Goal: Task Accomplishment & Management: Use online tool/utility

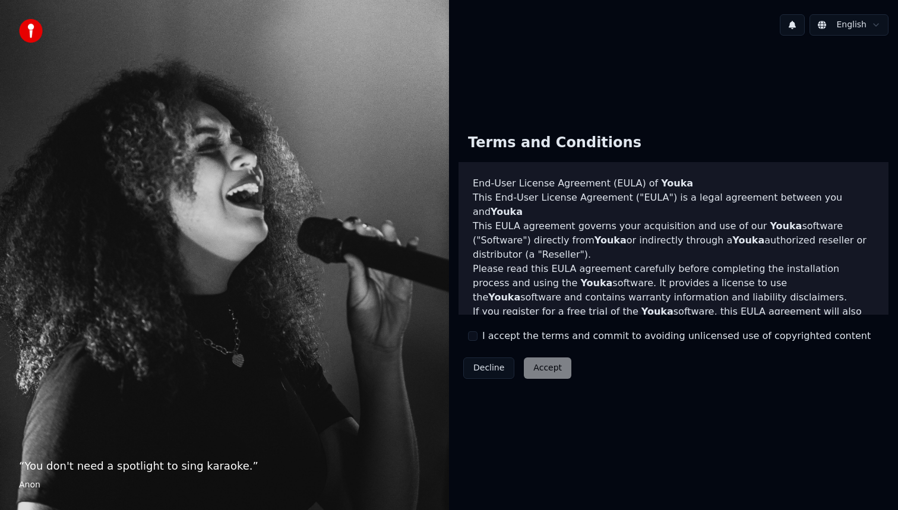
click at [474, 336] on button "I accept the terms and commit to avoiding unlicensed use of copyrighted content" at bounding box center [473, 337] width 10 height 10
click at [532, 370] on button "Accept" at bounding box center [548, 368] width 48 height 21
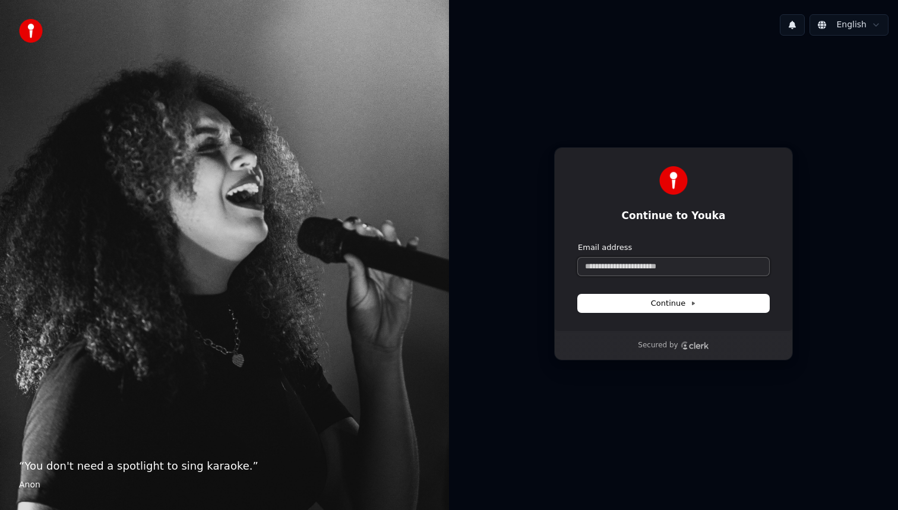
click at [638, 273] on input "Email address" at bounding box center [673, 267] width 191 height 18
click at [642, 307] on button "Continue" at bounding box center [673, 304] width 191 height 18
type input "**********"
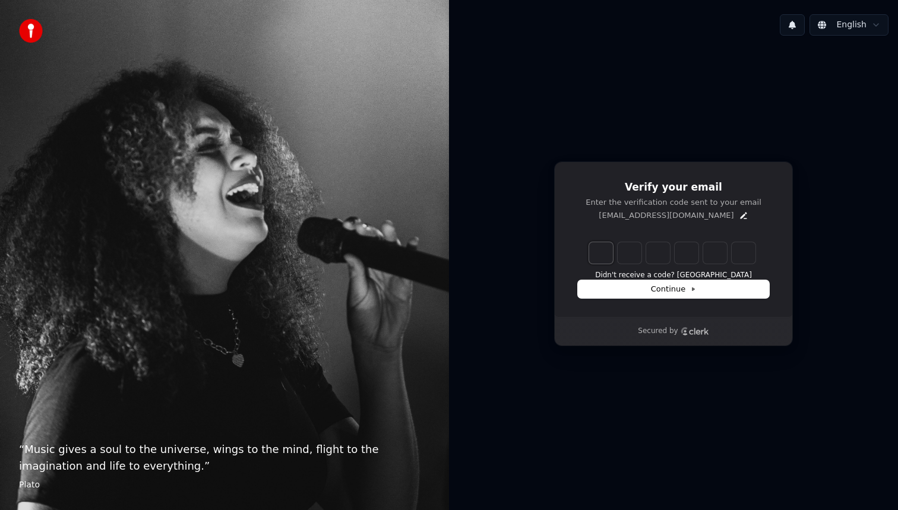
type input "*"
type input "**"
type input "*"
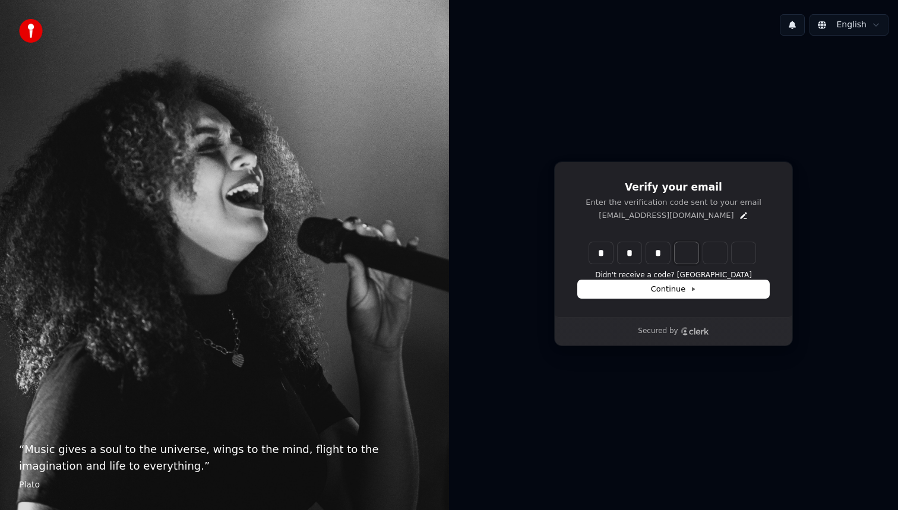
type input "***"
type input "*"
type input "****"
type input "*"
type input "*****"
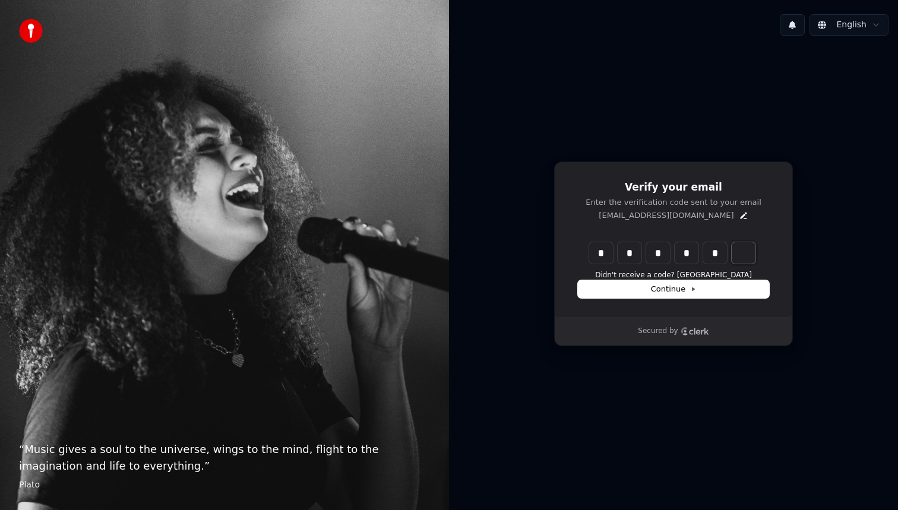
type input "*"
type input "******"
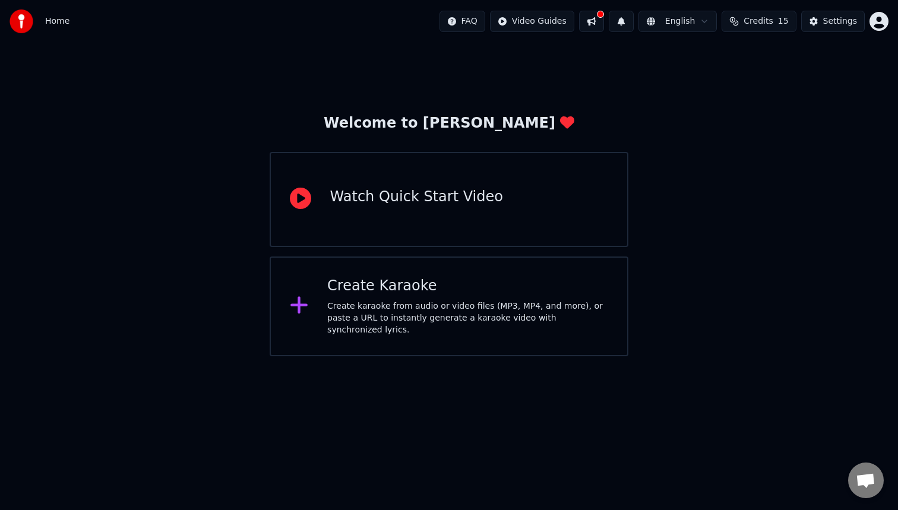
click at [371, 292] on div "Create Karaoke" at bounding box center [467, 286] width 281 height 19
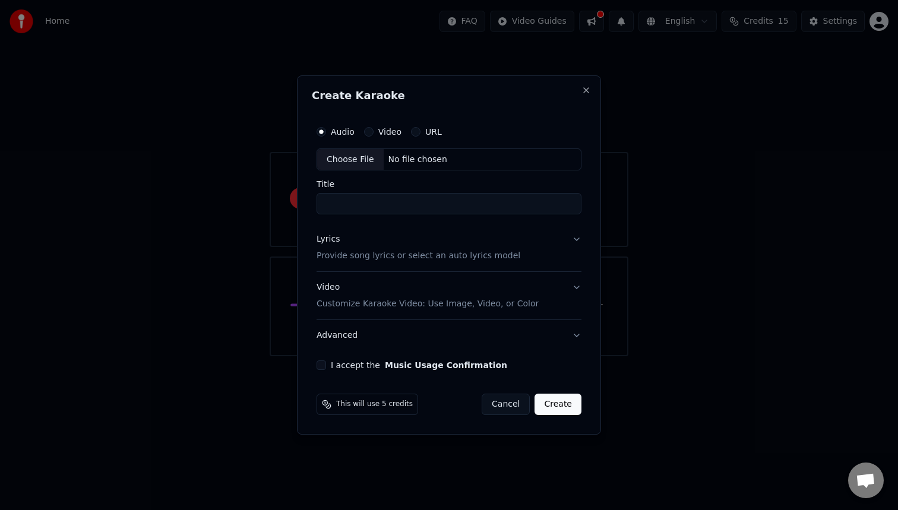
click at [349, 162] on div "Choose File" at bounding box center [350, 159] width 67 height 21
click at [483, 204] on input "Title" at bounding box center [449, 204] width 265 height 21
type input "*"
type input "**********"
click at [575, 241] on button "Lyrics Provide song lyrics or select an auto lyrics model" at bounding box center [449, 249] width 270 height 48
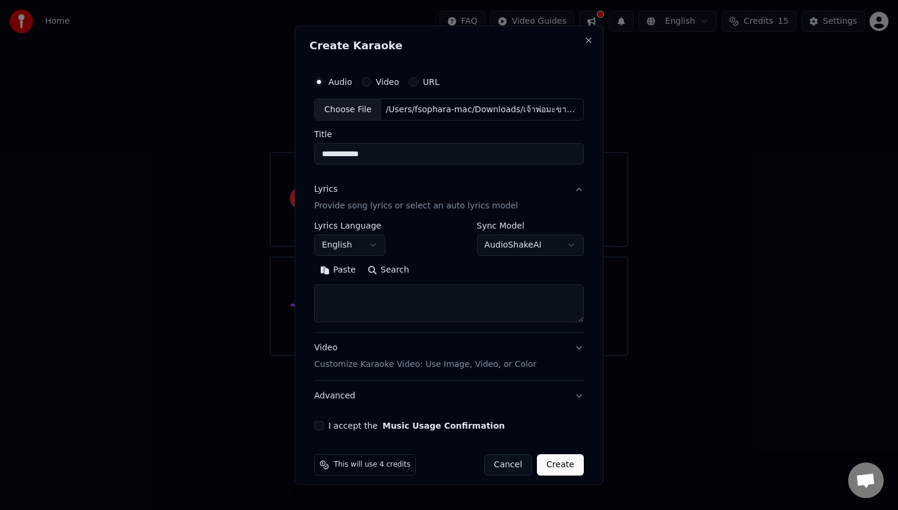
click at [372, 242] on body "**********" at bounding box center [449, 178] width 898 height 356
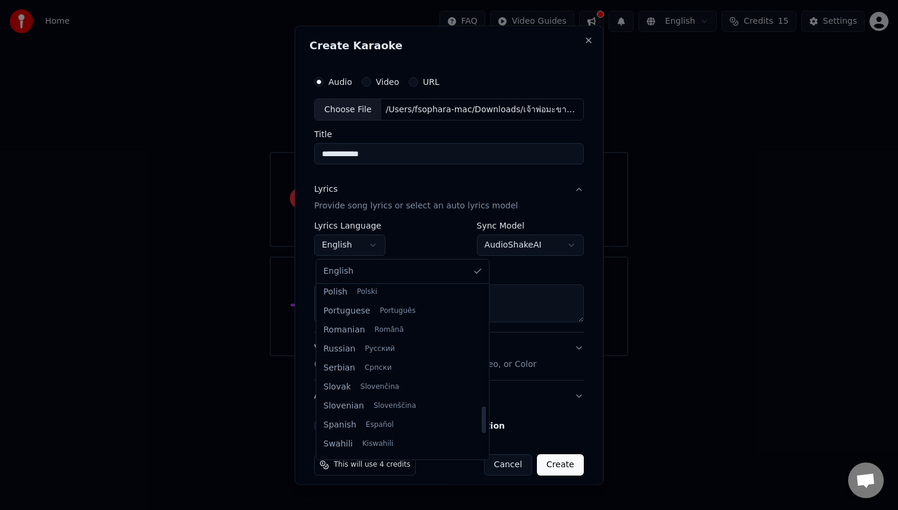
scroll to position [864, 0]
select select "**"
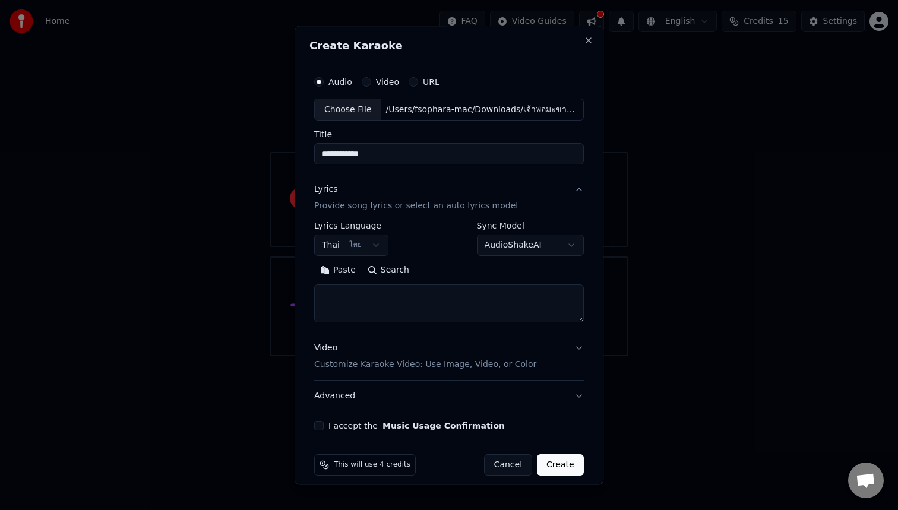
click at [397, 298] on textarea at bounding box center [449, 304] width 270 height 38
paste textarea "**********"
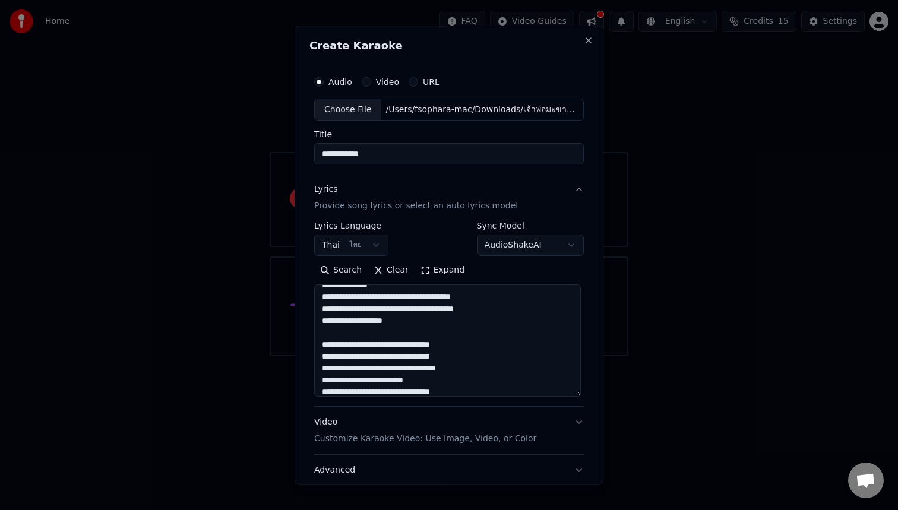
scroll to position [67, 0]
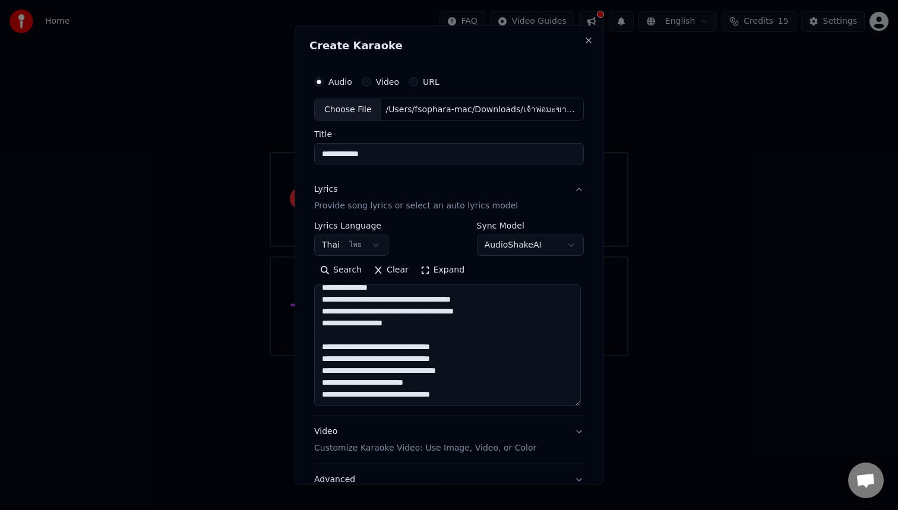
drag, startPoint x: 580, startPoint y: 322, endPoint x: 596, endPoint y: 405, distance: 84.6
click at [596, 405] on div "**********" at bounding box center [449, 255] width 309 height 459
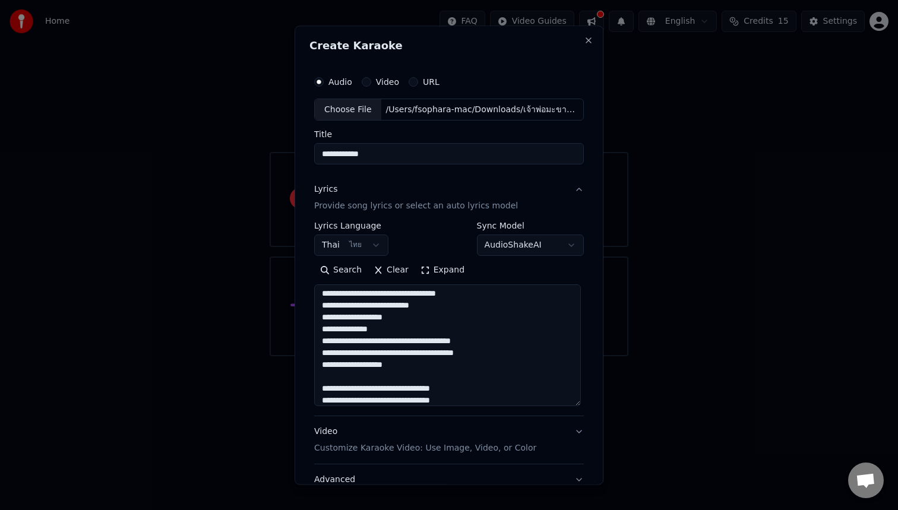
scroll to position [26, 0]
click at [380, 352] on textarea "**********" at bounding box center [447, 346] width 267 height 122
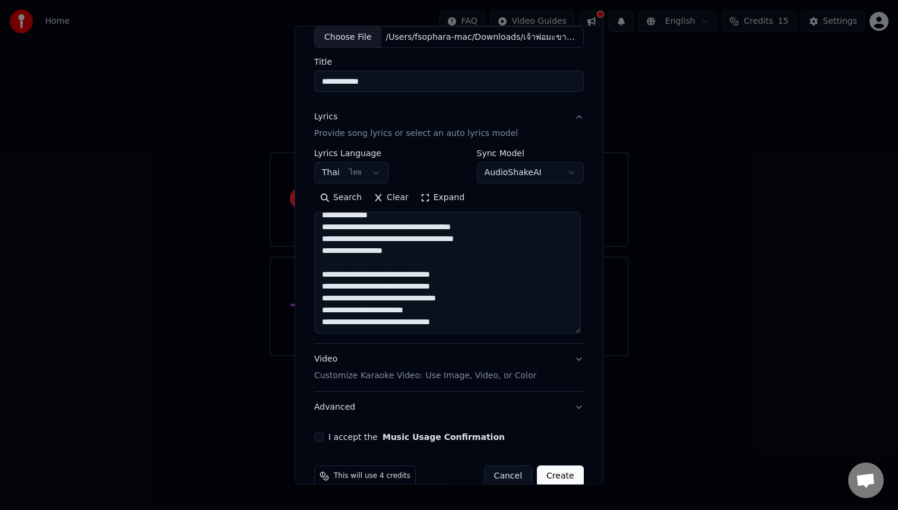
scroll to position [77, 0]
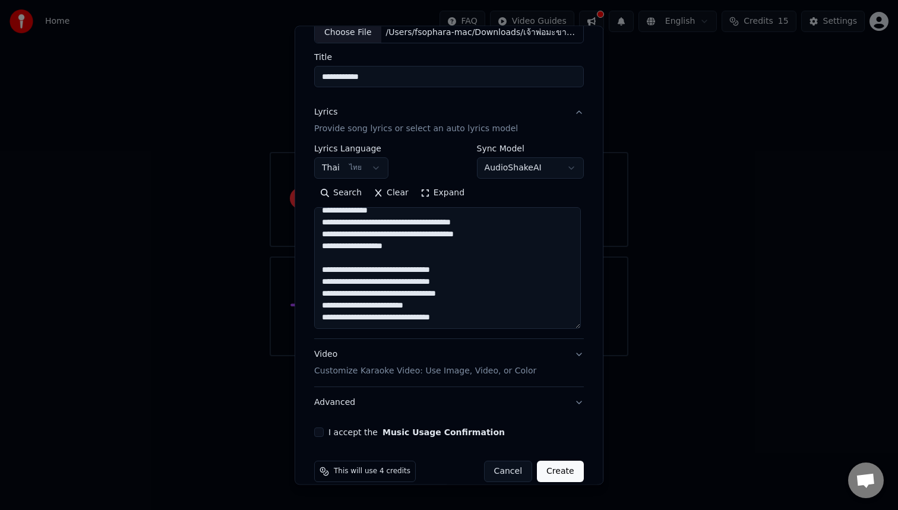
type textarea "**********"
click at [579, 354] on button "Video Customize Karaoke Video: Use Image, Video, or Color" at bounding box center [449, 364] width 270 height 48
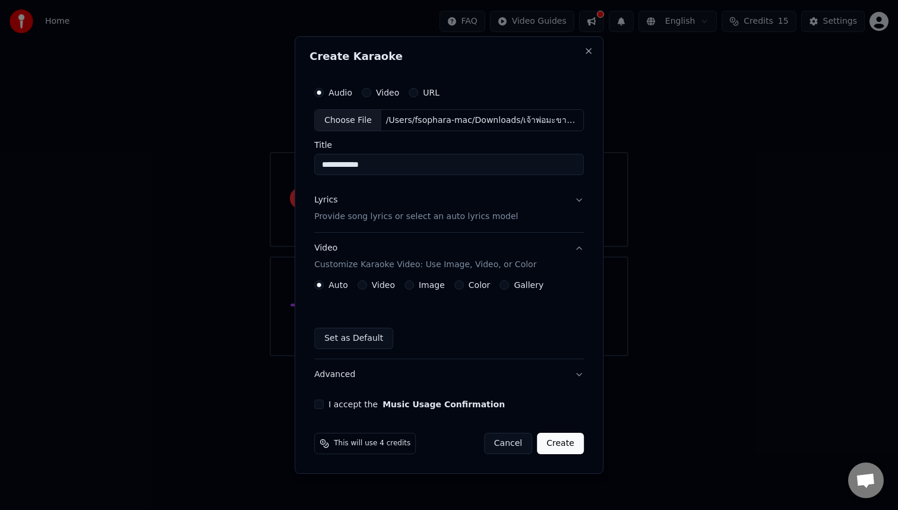
click at [412, 288] on button "Image" at bounding box center [410, 285] width 10 height 10
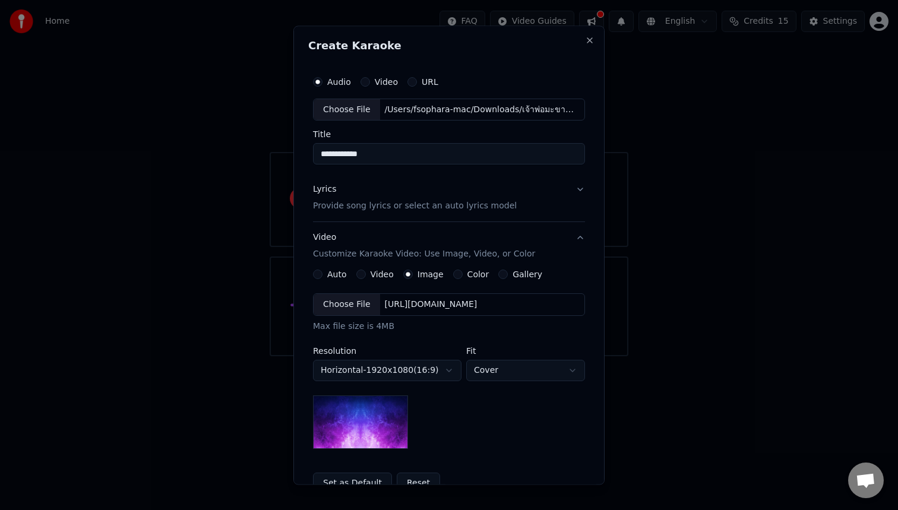
click at [356, 308] on div "Choose File" at bounding box center [347, 305] width 67 height 21
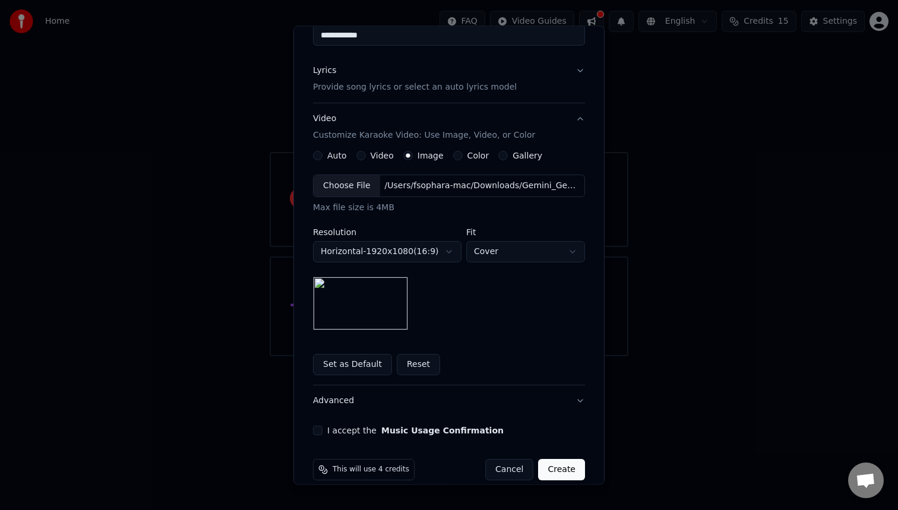
scroll to position [135, 0]
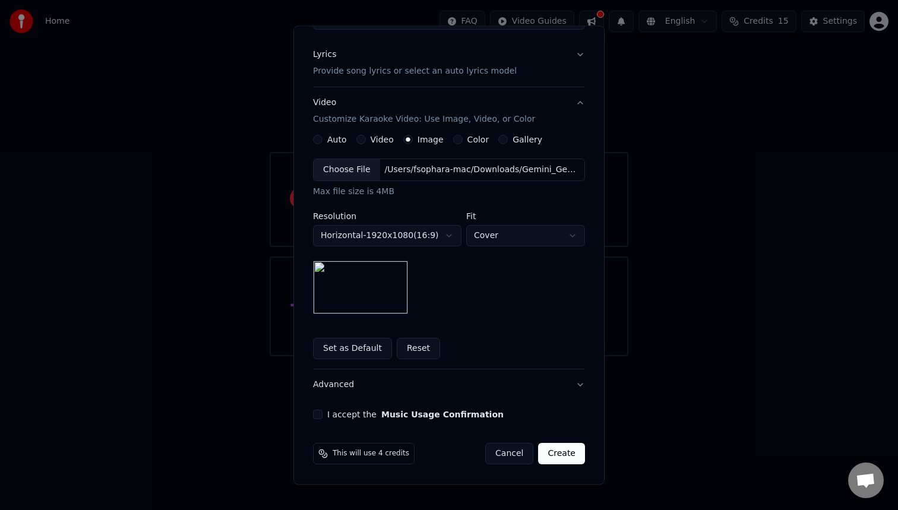
click at [317, 416] on button "I accept the Music Usage Confirmation" at bounding box center [318, 416] width 10 height 10
click at [566, 455] on button "Create" at bounding box center [561, 454] width 47 height 21
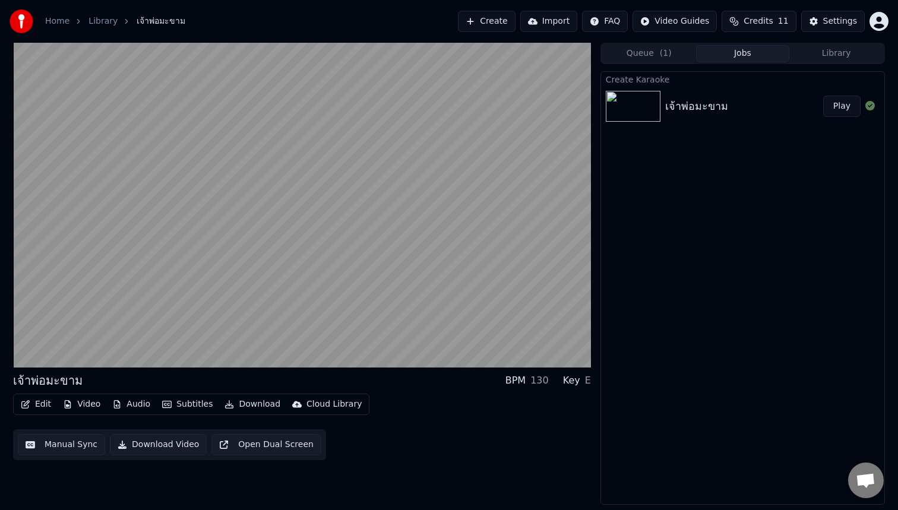
click at [37, 405] on button "Edit" at bounding box center [36, 404] width 40 height 17
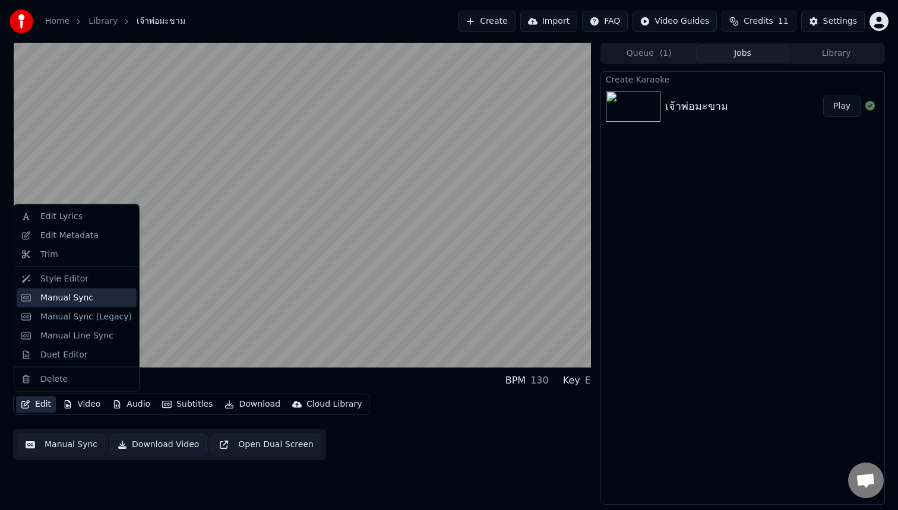
click at [69, 292] on div "Manual Sync" at bounding box center [66, 298] width 53 height 12
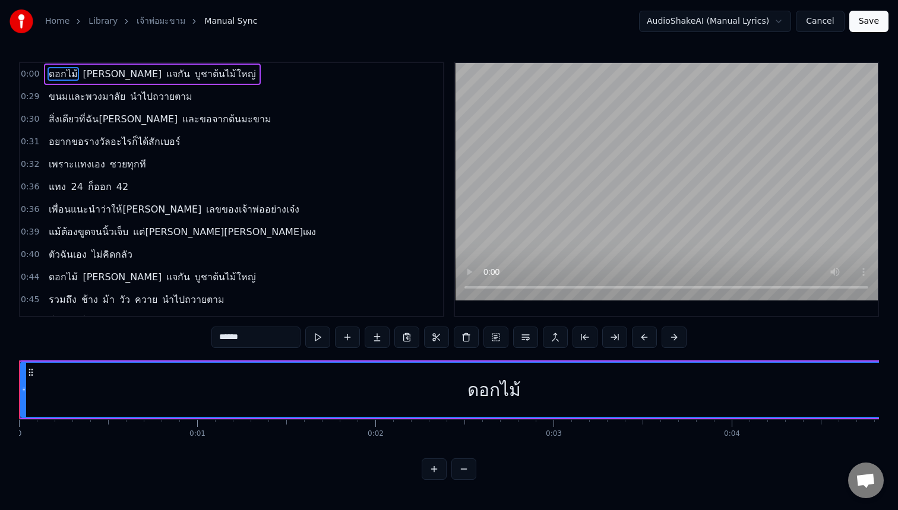
click at [31, 74] on span "0:00" at bounding box center [30, 74] width 18 height 12
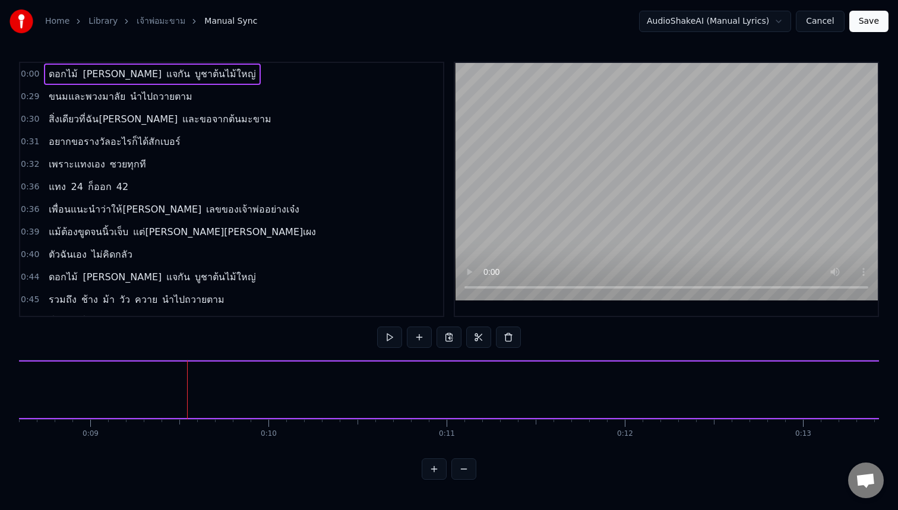
scroll to position [0, 1543]
click at [33, 72] on span "0:00" at bounding box center [30, 74] width 18 height 12
click at [31, 74] on span "0:00" at bounding box center [30, 74] width 18 height 12
click at [26, 72] on span "0:00" at bounding box center [30, 74] width 18 height 12
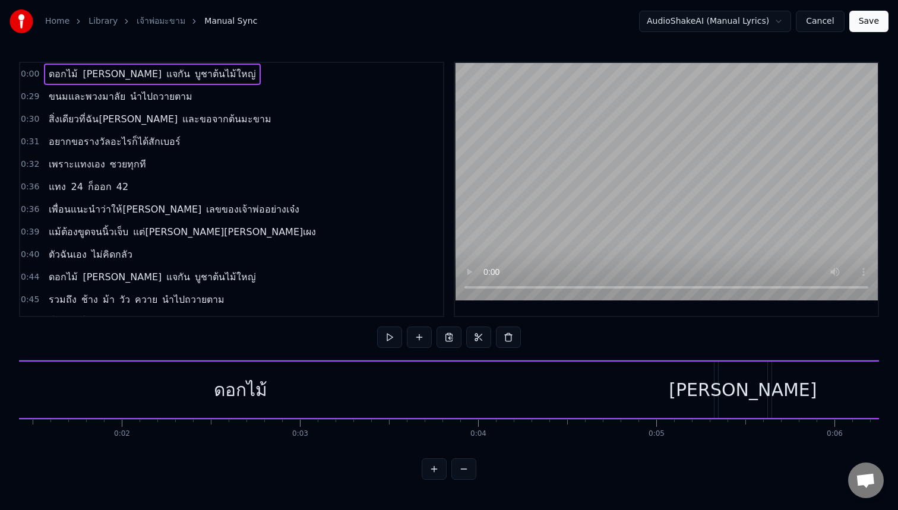
scroll to position [0, 430]
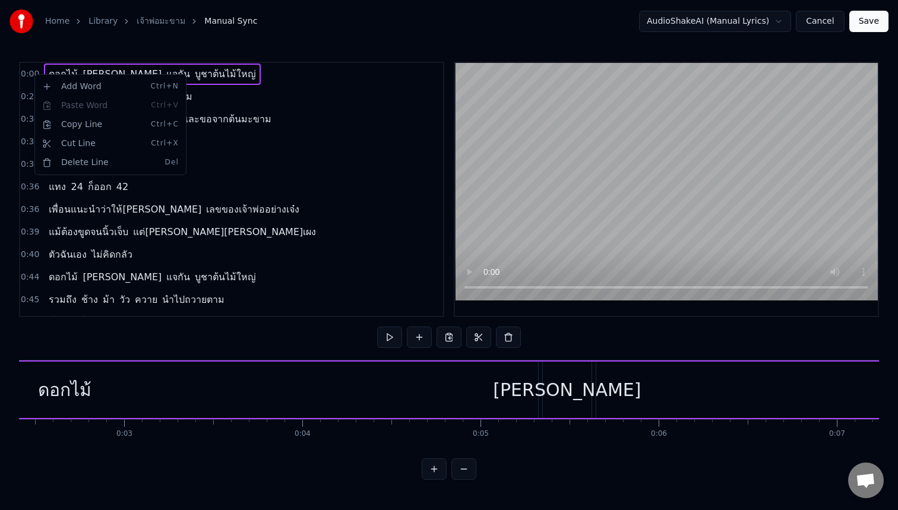
click at [27, 72] on html "Home Library เจ้าพ่อมะขาม Manual Sync AudioShakeAI (Manual Lyrics) Cancel Save …" at bounding box center [449, 249] width 898 height 499
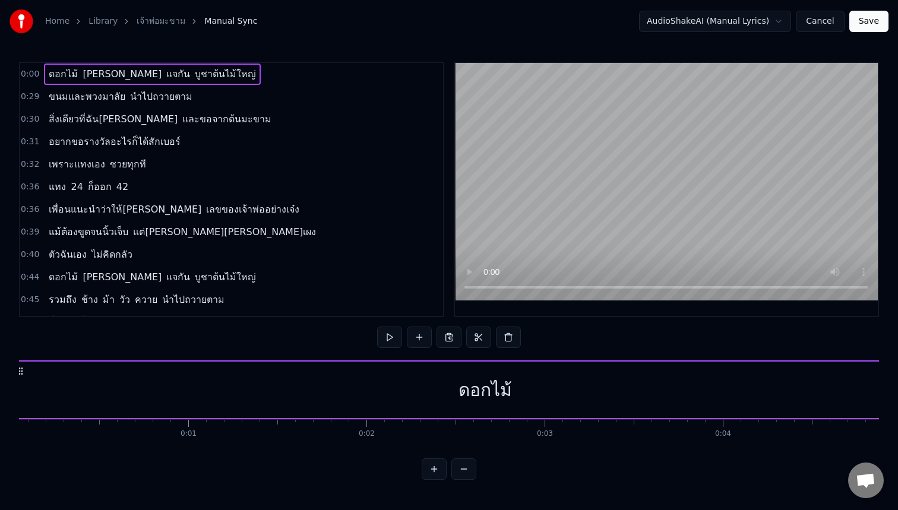
scroll to position [0, 0]
click at [460, 472] on button at bounding box center [464, 469] width 25 height 21
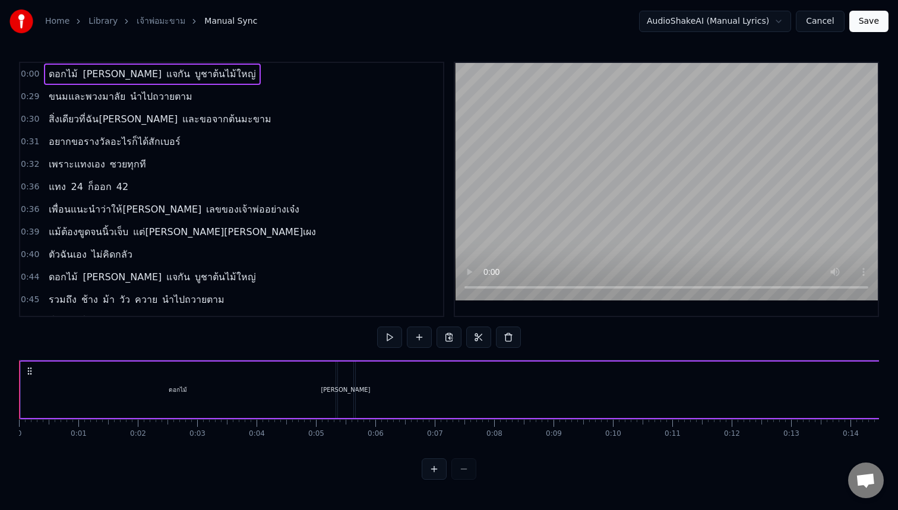
click at [460, 472] on div at bounding box center [449, 469] width 55 height 21
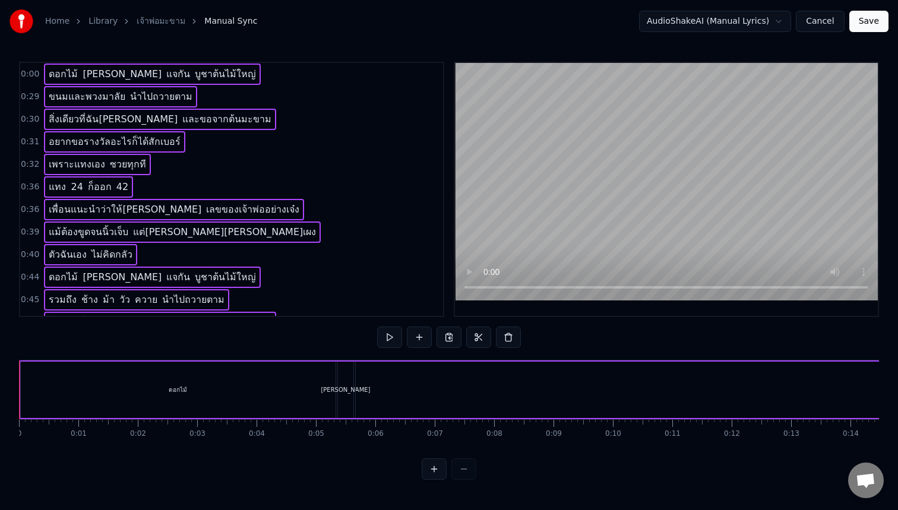
click at [173, 378] on div "ดอกไม้" at bounding box center [178, 390] width 315 height 56
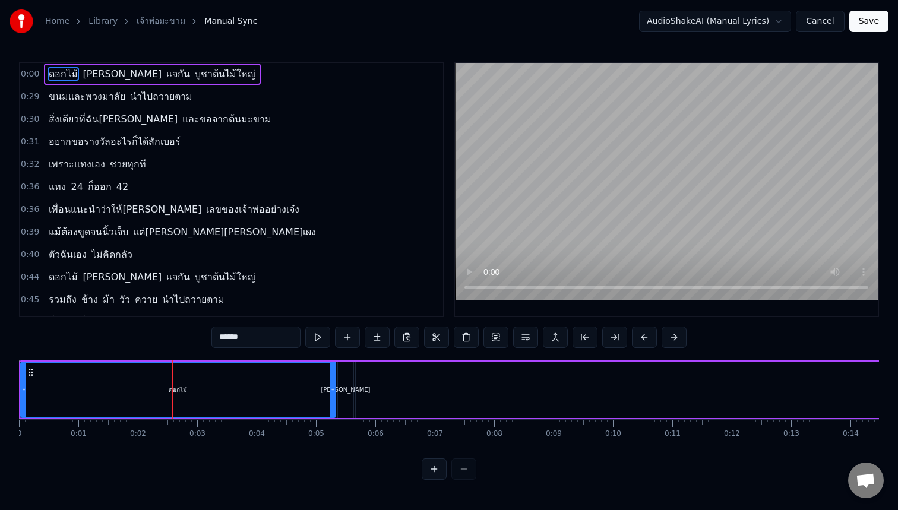
click at [78, 344] on div "0:00 ดอกไม้ [PERSON_NAME] แจกัน บูชาต้นไม้ใหญ่ 0:29 ขนมและพวงมาลัย นำไปถวายตาม …" at bounding box center [449, 271] width 860 height 418
drag, startPoint x: 24, startPoint y: 385, endPoint x: 16, endPoint y: 383, distance: 8.1
click at [16, 383] on div "Home Library เจ้าพ่อมะขาม Manual Sync AudioShakeAI (Manual Lyrics) Cancel Save …" at bounding box center [449, 240] width 898 height 480
click at [85, 391] on div "ดอกไม้" at bounding box center [174, 390] width 321 height 54
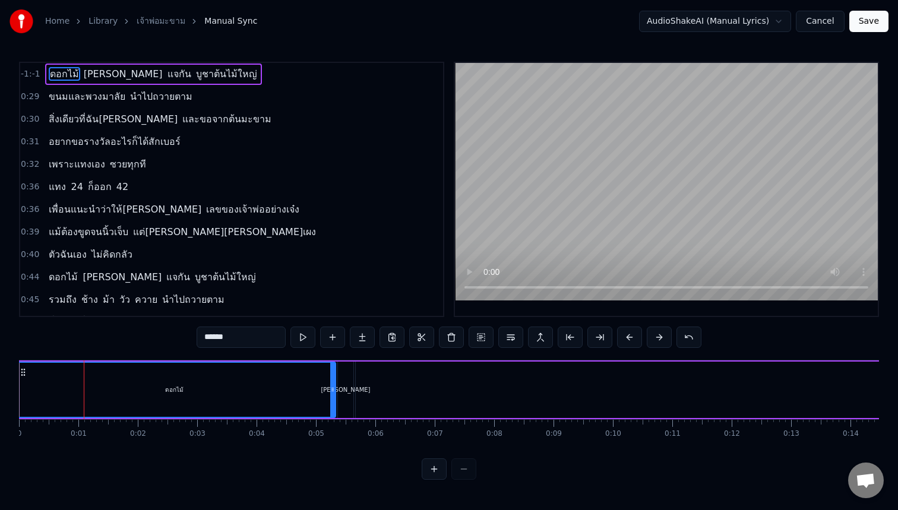
click at [463, 469] on div at bounding box center [449, 469] width 55 height 21
click at [815, 17] on button "Cancel" at bounding box center [820, 21] width 48 height 21
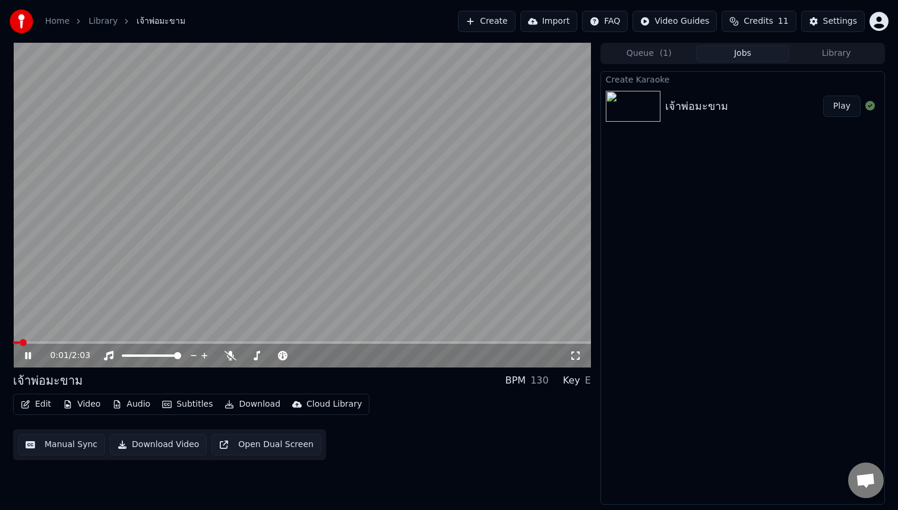
click at [29, 354] on icon at bounding box center [37, 356] width 28 height 10
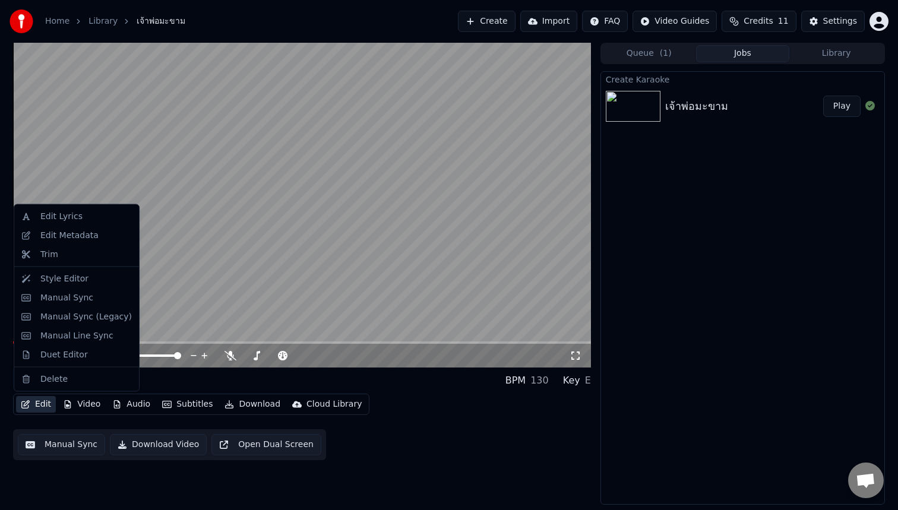
click at [39, 403] on button "Edit" at bounding box center [36, 404] width 40 height 17
click at [87, 235] on div "Edit Metadata" at bounding box center [69, 235] width 58 height 12
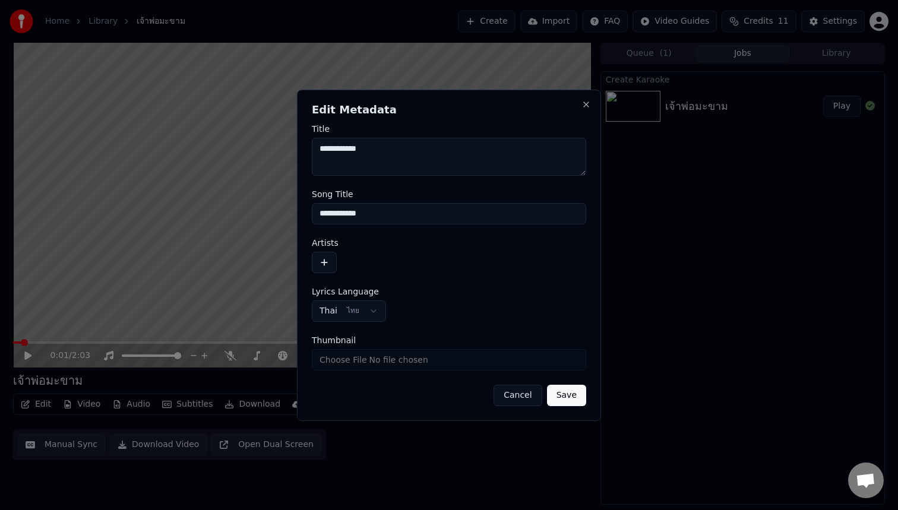
click at [509, 393] on button "Cancel" at bounding box center [518, 395] width 48 height 21
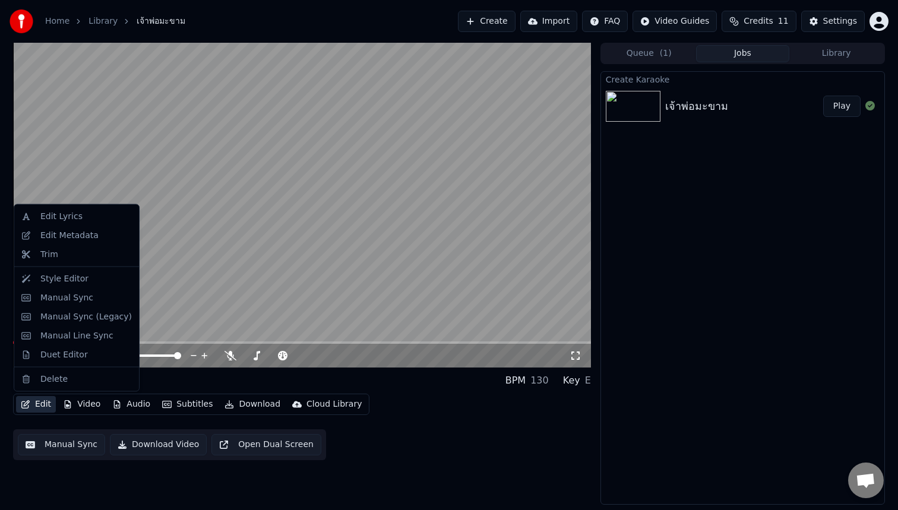
click at [39, 399] on button "Edit" at bounding box center [36, 404] width 40 height 17
click at [96, 336] on div "Manual Line Sync" at bounding box center [76, 336] width 73 height 12
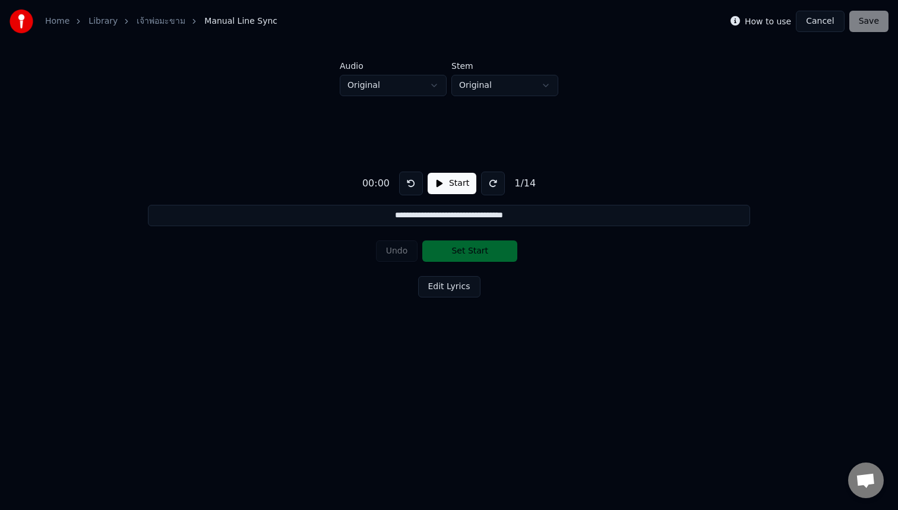
click at [440, 187] on button "Start" at bounding box center [452, 183] width 49 height 21
click at [440, 187] on button "Pause" at bounding box center [451, 183] width 53 height 21
click at [455, 255] on div "Undo Set Start" at bounding box center [449, 251] width 147 height 31
click at [435, 290] on button "Edit Lyrics" at bounding box center [449, 286] width 62 height 21
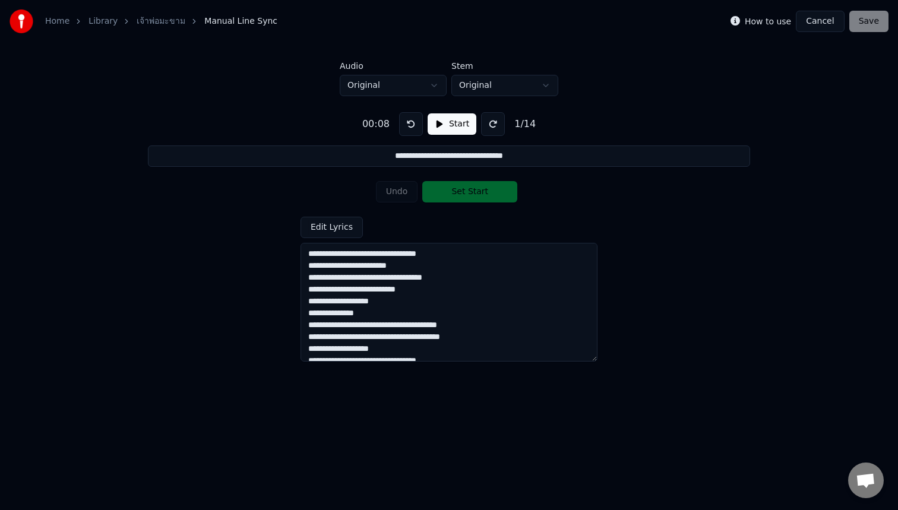
click at [447, 191] on div "Undo Set Start" at bounding box center [449, 191] width 147 height 31
click at [397, 194] on div "Undo Set Start" at bounding box center [449, 191] width 147 height 31
click at [442, 197] on div "Undo Set Start" at bounding box center [449, 191] width 147 height 31
click at [456, 197] on div "Undo Set Start" at bounding box center [449, 191] width 147 height 31
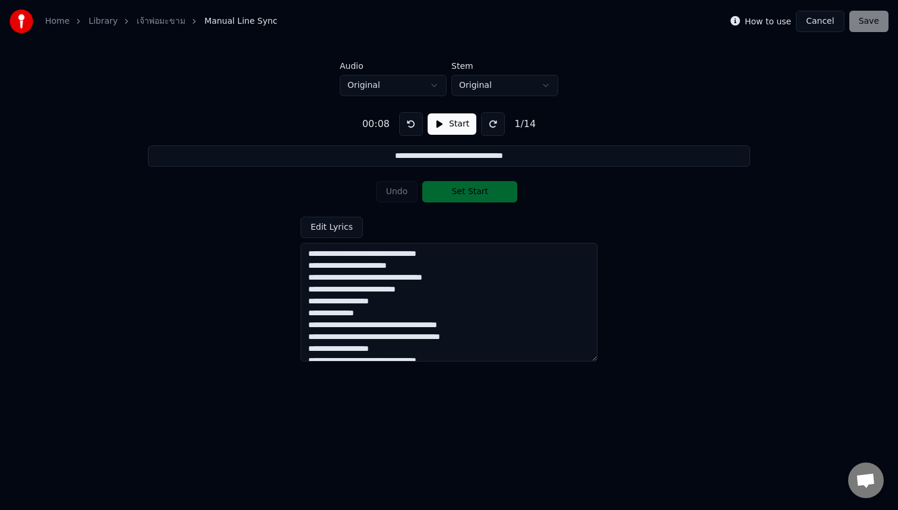
click at [385, 162] on input "**********" at bounding box center [449, 156] width 602 height 21
click at [308, 256] on textarea "**********" at bounding box center [449, 302] width 297 height 119
click at [313, 253] on textarea "**********" at bounding box center [449, 302] width 297 height 119
type textarea "**********"
click at [383, 157] on input "**********" at bounding box center [449, 156] width 602 height 21
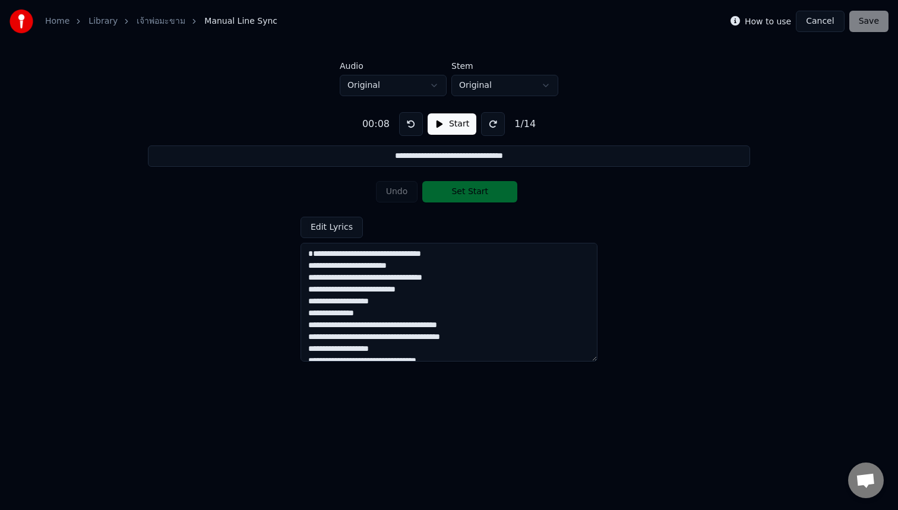
click at [532, 153] on input "**********" at bounding box center [449, 156] width 602 height 21
type input "**********"
click at [503, 196] on div "Undo Set Start" at bounding box center [449, 191] width 147 height 31
click at [408, 122] on button at bounding box center [411, 124] width 24 height 24
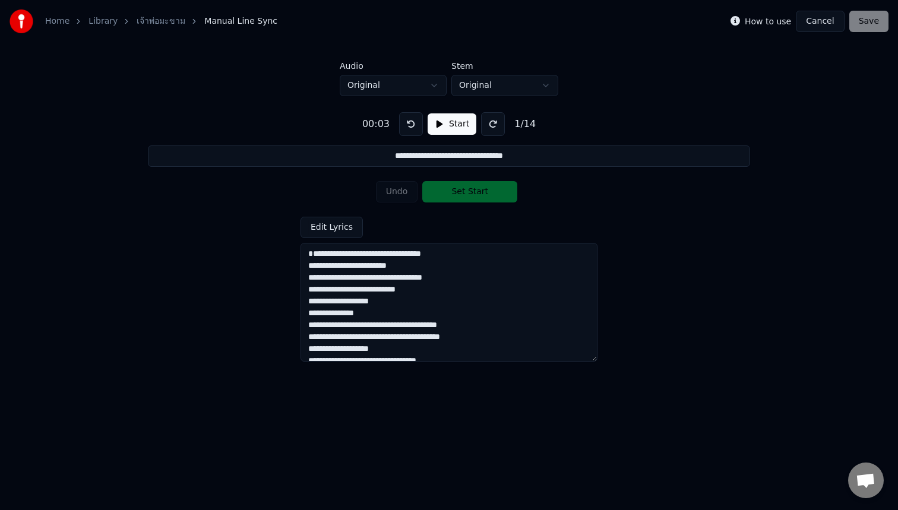
click at [408, 122] on button at bounding box center [411, 124] width 24 height 24
click at [444, 123] on button "Start" at bounding box center [452, 123] width 49 height 21
click at [455, 197] on button "Set Start" at bounding box center [469, 191] width 95 height 21
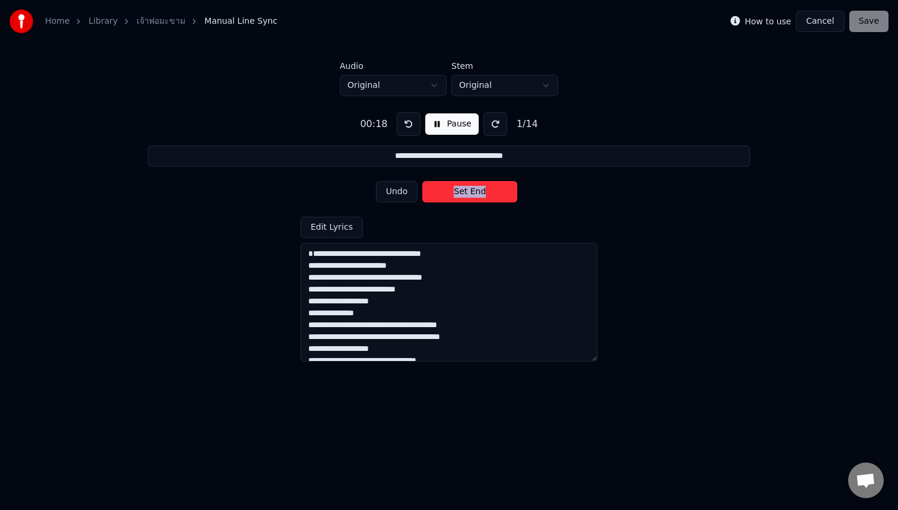
click at [446, 125] on button "Pause" at bounding box center [451, 123] width 53 height 21
click at [870, 28] on div "How to use Cancel Save" at bounding box center [810, 21] width 158 height 21
click at [828, 111] on div "**********" at bounding box center [449, 232] width 860 height 272
click at [532, 86] on html "**********" at bounding box center [449, 193] width 898 height 387
click at [622, 80] on html "**********" at bounding box center [449, 193] width 898 height 387
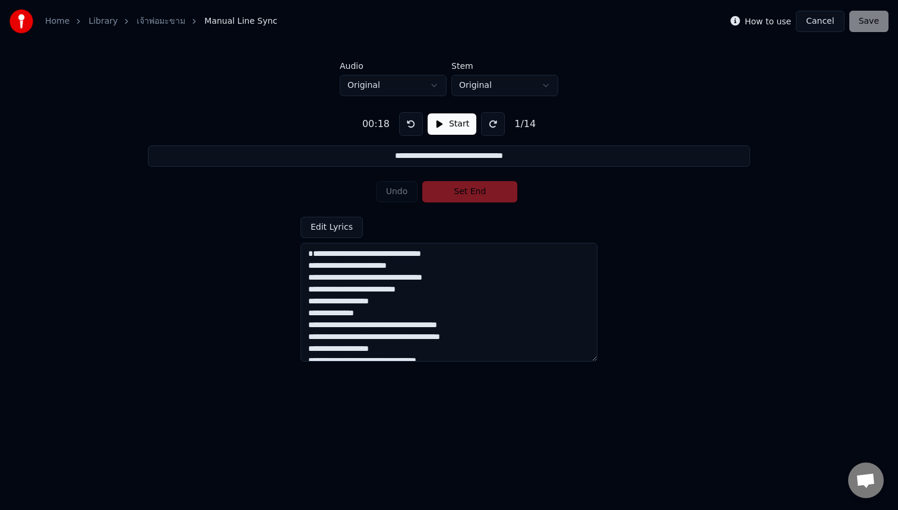
click at [869, 18] on div "How to use Cancel Save" at bounding box center [810, 21] width 158 height 21
click at [799, 165] on div "**********" at bounding box center [449, 232] width 860 height 272
click at [310, 270] on textarea "**********" at bounding box center [449, 302] width 297 height 119
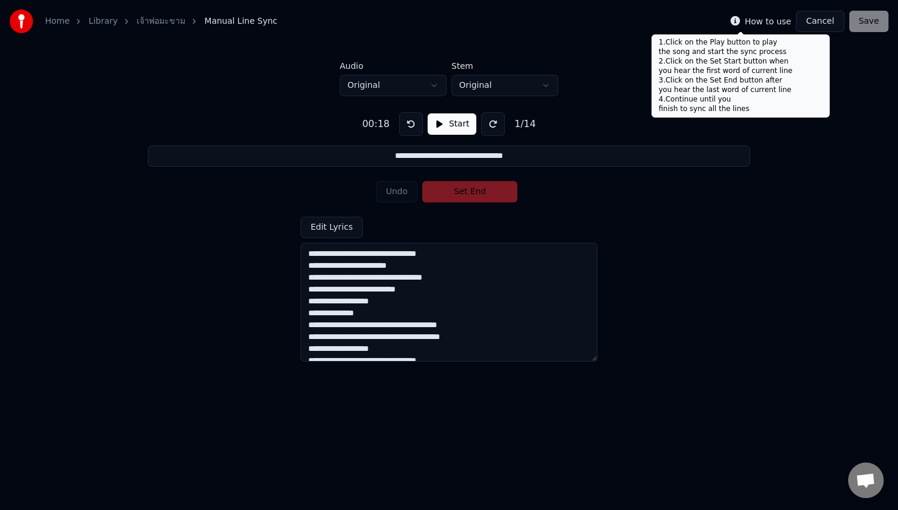
type textarea "**********"
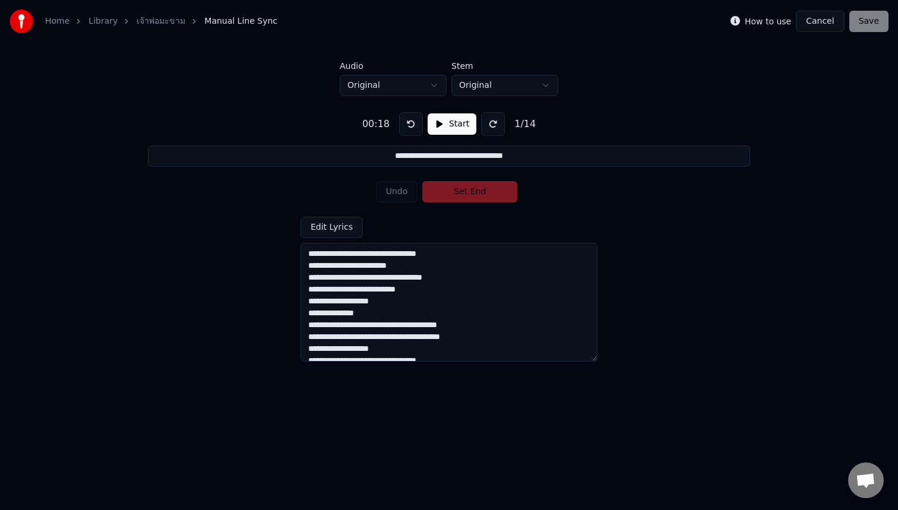
click at [740, 22] on icon at bounding box center [736, 21] width 10 height 10
click at [443, 125] on button "Start" at bounding box center [452, 123] width 49 height 21
click at [520, 124] on div "1 / 14" at bounding box center [527, 124] width 31 height 14
click at [496, 129] on button at bounding box center [496, 124] width 24 height 24
click at [408, 128] on button at bounding box center [409, 124] width 24 height 24
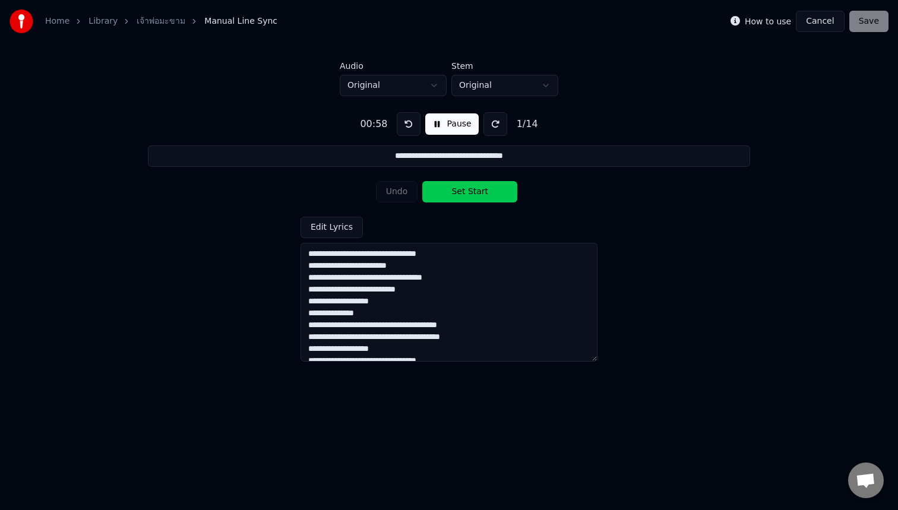
click at [408, 128] on button at bounding box center [409, 124] width 24 height 24
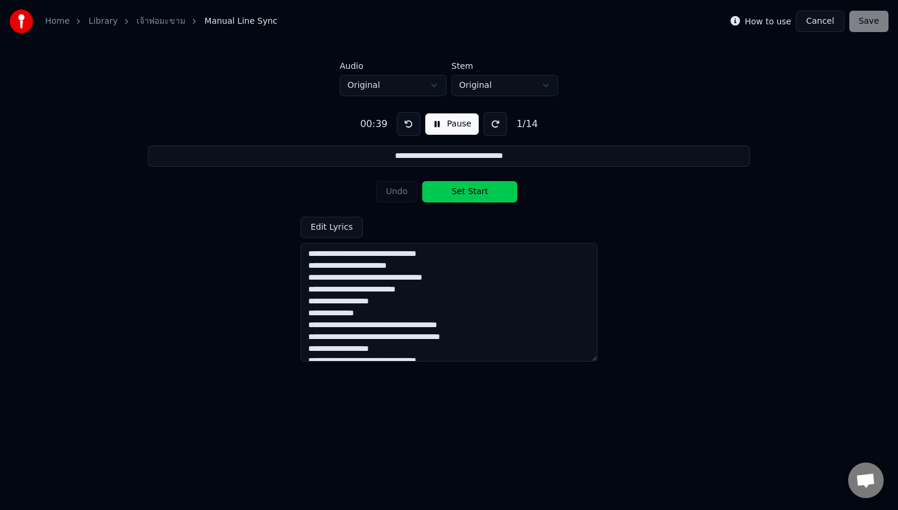
click at [408, 128] on button at bounding box center [409, 124] width 24 height 24
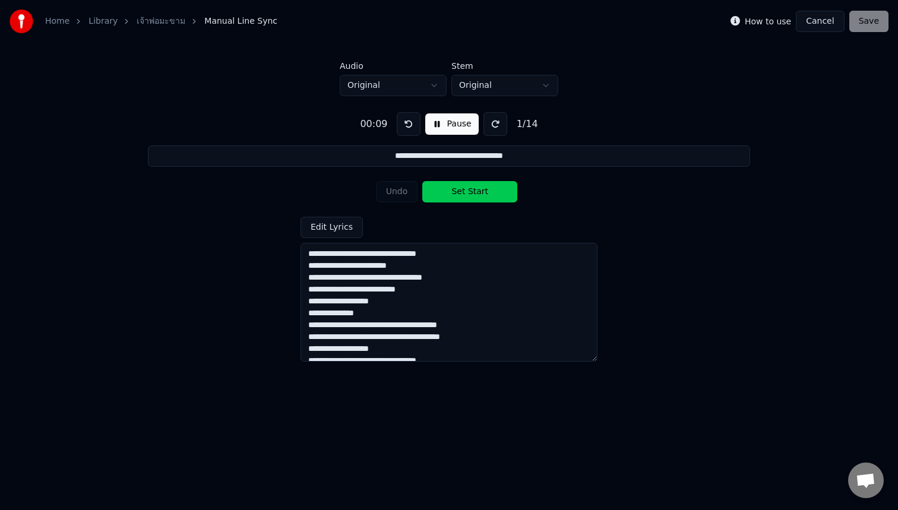
click at [408, 128] on button at bounding box center [409, 124] width 24 height 24
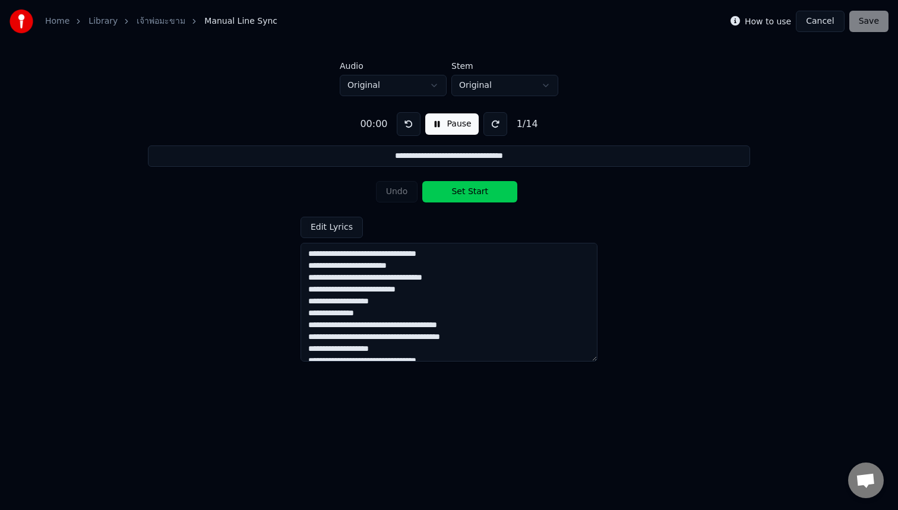
click at [408, 128] on button at bounding box center [409, 124] width 24 height 24
click at [441, 255] on textarea "**********" at bounding box center [449, 302] width 297 height 119
click at [463, 195] on button "Set Start" at bounding box center [469, 191] width 95 height 21
click at [463, 195] on button "Set End" at bounding box center [469, 191] width 95 height 21
click at [463, 195] on button "Set Start" at bounding box center [469, 191] width 95 height 21
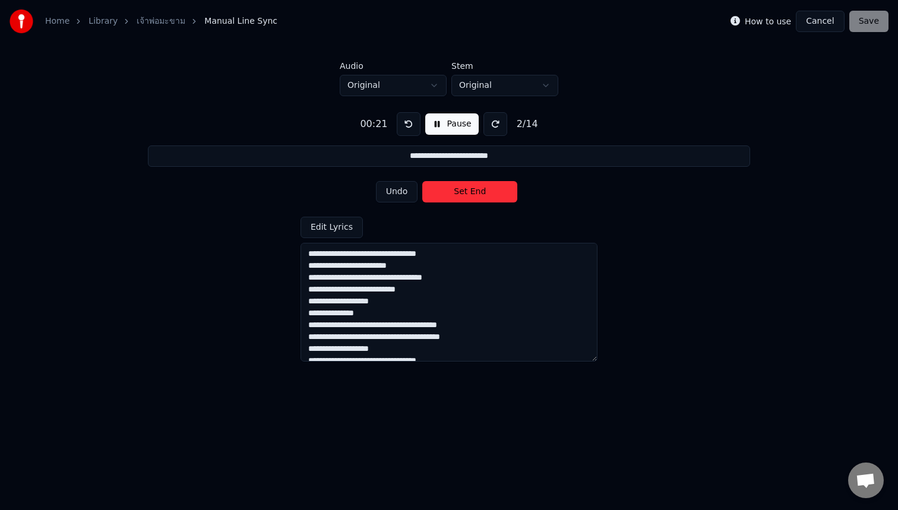
click at [463, 195] on button "Set End" at bounding box center [469, 191] width 95 height 21
click at [463, 195] on button "Set Start" at bounding box center [469, 191] width 95 height 21
click at [463, 195] on button "Set End" at bounding box center [469, 191] width 95 height 21
click at [463, 195] on button "Set Start" at bounding box center [469, 191] width 95 height 21
click at [463, 195] on button "Set End" at bounding box center [469, 191] width 95 height 21
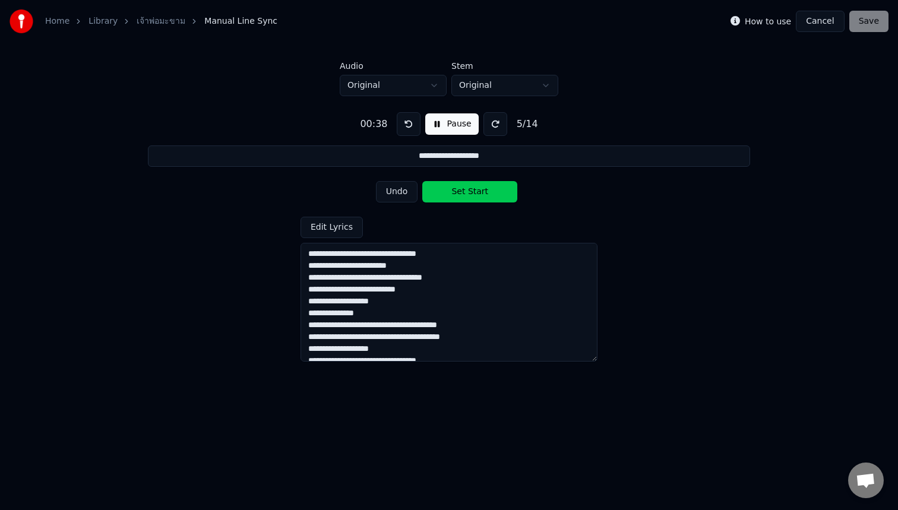
click at [463, 195] on button "Set Start" at bounding box center [469, 191] width 95 height 21
click at [463, 195] on button "Set End" at bounding box center [469, 191] width 95 height 21
click at [463, 195] on button "Set Start" at bounding box center [469, 191] width 95 height 21
click at [463, 195] on button "Set End" at bounding box center [469, 191] width 95 height 21
click at [463, 195] on button "Set Start" at bounding box center [469, 191] width 95 height 21
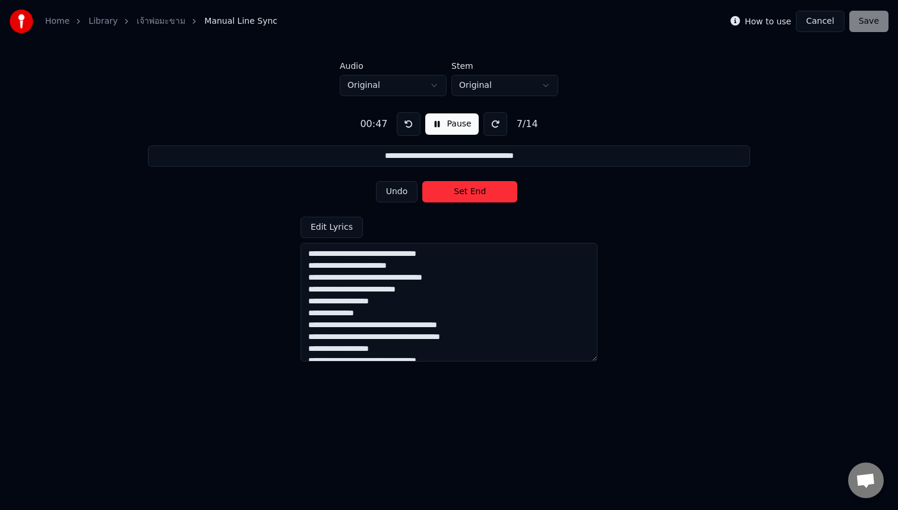
click at [463, 195] on button "Set End" at bounding box center [469, 191] width 95 height 21
click at [463, 195] on button "Set Start" at bounding box center [469, 191] width 95 height 21
click at [463, 195] on button "Set End" at bounding box center [469, 191] width 95 height 21
click at [409, 131] on button at bounding box center [409, 124] width 24 height 24
click at [409, 128] on button at bounding box center [409, 124] width 24 height 24
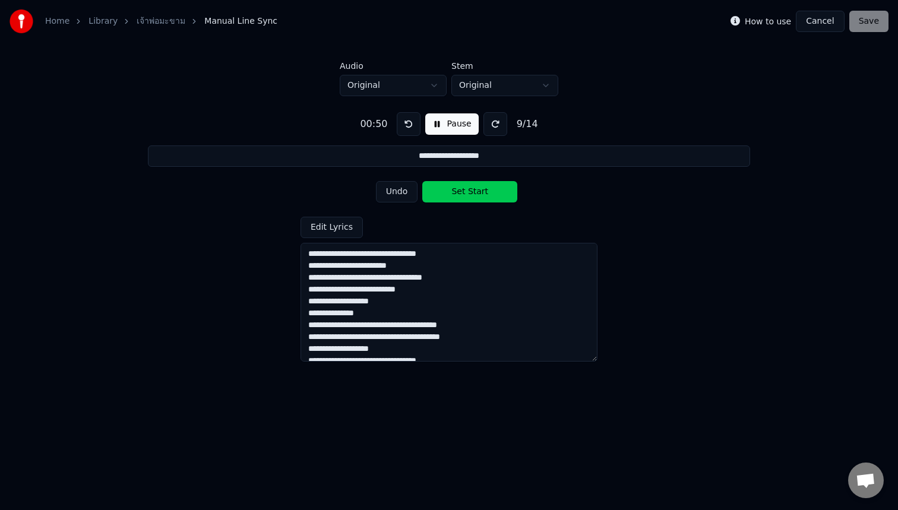
click at [408, 128] on button at bounding box center [409, 124] width 24 height 24
click at [406, 126] on button at bounding box center [409, 124] width 24 height 24
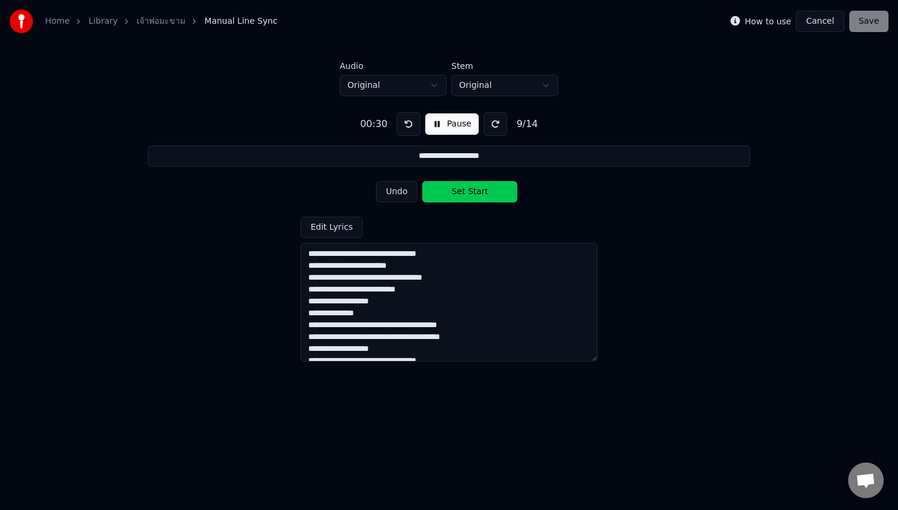
click at [397, 191] on button "Undo" at bounding box center [397, 191] width 42 height 21
click at [397, 193] on button "Undo" at bounding box center [397, 191] width 42 height 21
click at [409, 126] on button at bounding box center [409, 124] width 24 height 24
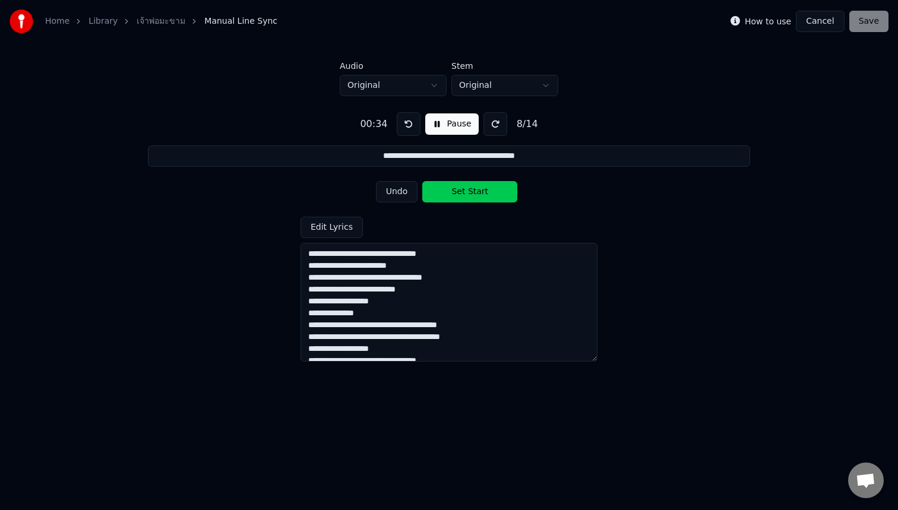
click at [409, 126] on button at bounding box center [409, 124] width 24 height 24
click at [410, 130] on button at bounding box center [409, 124] width 24 height 24
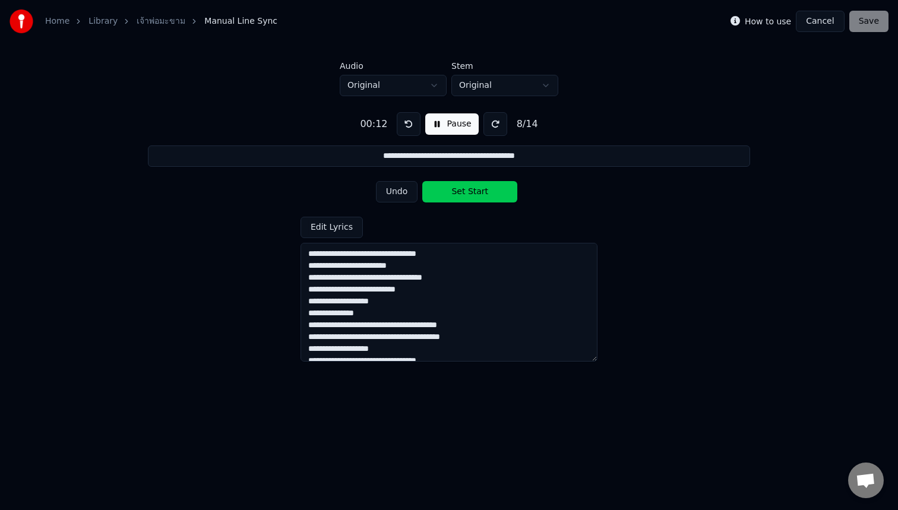
click at [410, 130] on button at bounding box center [409, 124] width 24 height 24
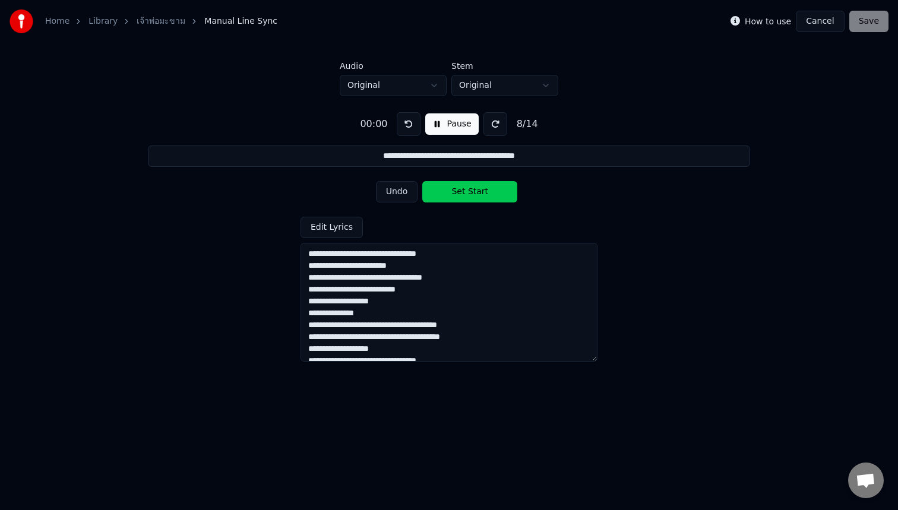
click at [410, 130] on button at bounding box center [409, 124] width 24 height 24
click at [447, 118] on button "Pause" at bounding box center [451, 123] width 53 height 21
click at [409, 124] on button at bounding box center [411, 124] width 24 height 24
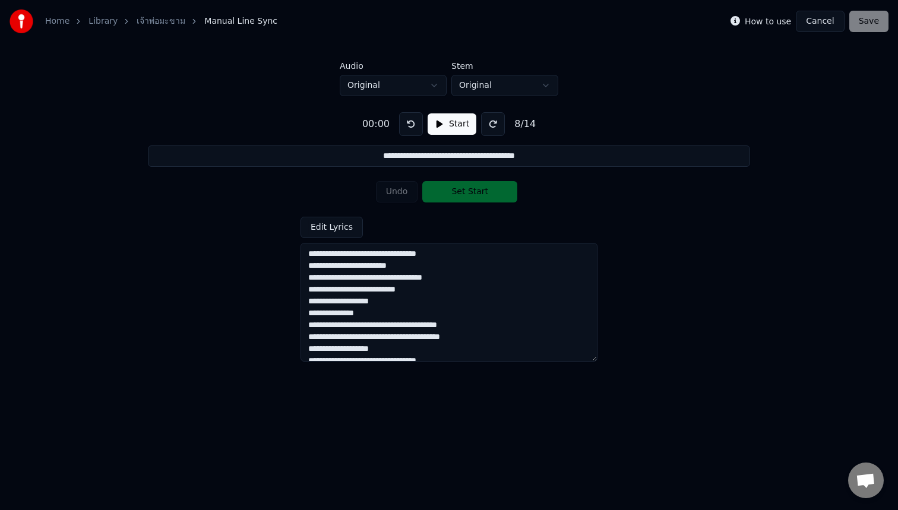
click at [437, 124] on button "Start" at bounding box center [452, 123] width 49 height 21
click at [409, 127] on button at bounding box center [409, 124] width 24 height 24
click at [402, 196] on button "Undo" at bounding box center [397, 191] width 42 height 21
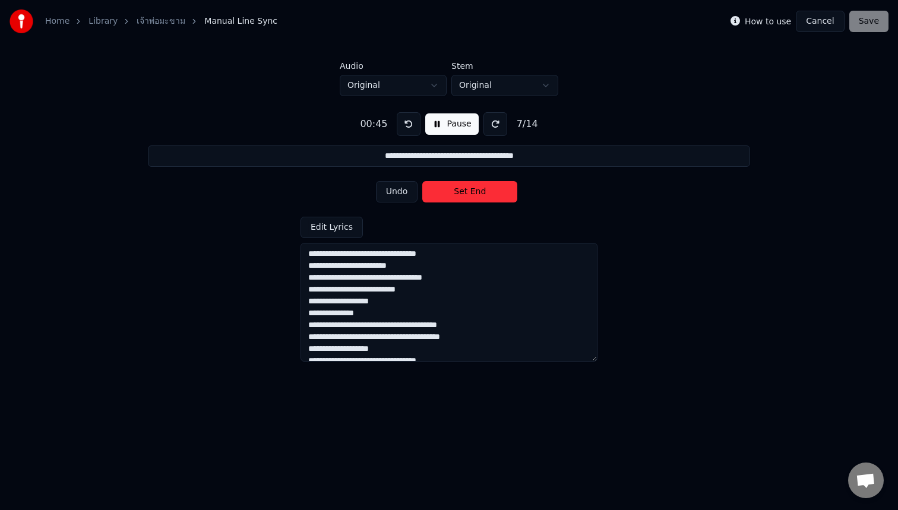
click at [402, 196] on button "Undo" at bounding box center [397, 191] width 42 height 21
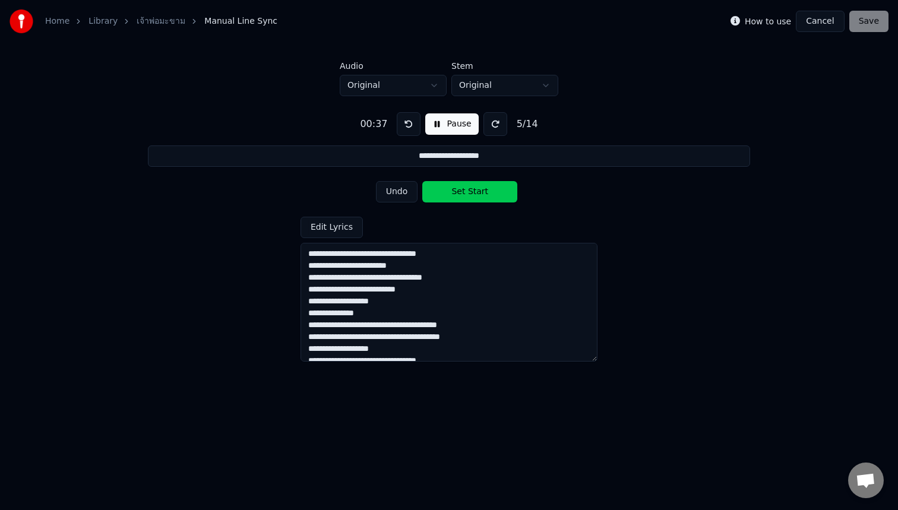
click at [402, 196] on button "Undo" at bounding box center [397, 191] width 42 height 21
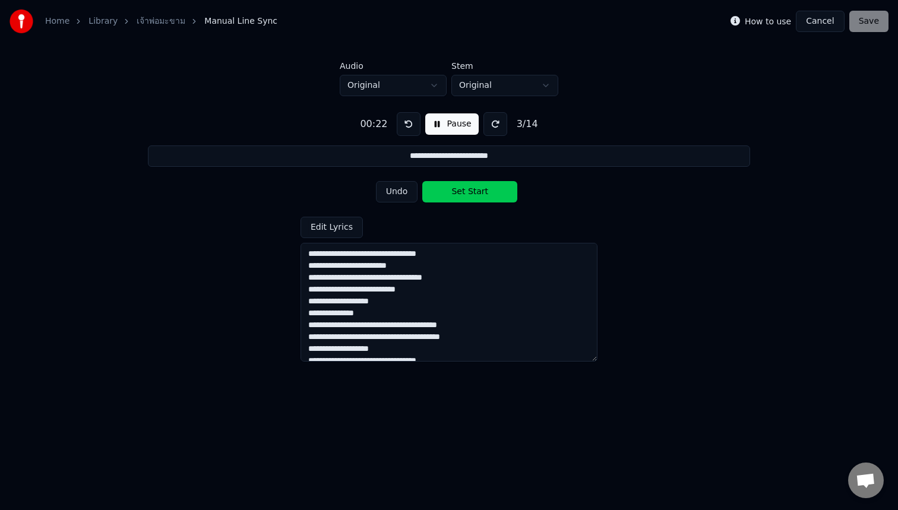
click at [402, 196] on button "Undo" at bounding box center [397, 191] width 42 height 21
click at [402, 196] on div "Undo Set Start" at bounding box center [449, 191] width 147 height 31
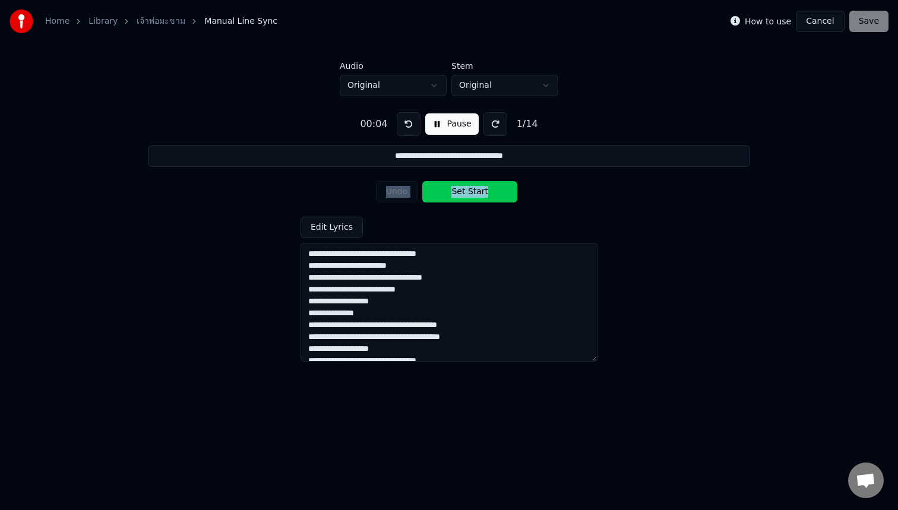
click at [402, 196] on div "Undo Set Start" at bounding box center [449, 191] width 147 height 31
click at [409, 127] on button at bounding box center [409, 124] width 24 height 24
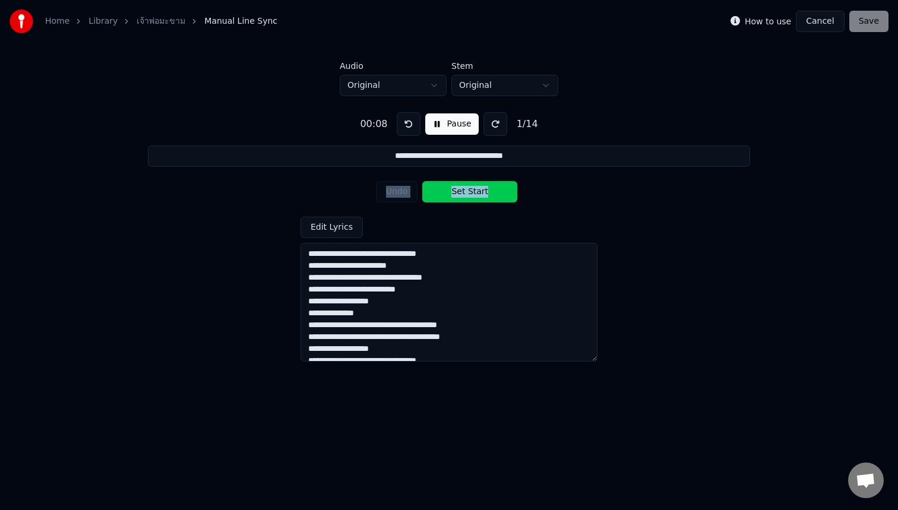
click at [449, 193] on button "Set Start" at bounding box center [469, 191] width 95 height 21
click at [449, 193] on button "Set End" at bounding box center [469, 191] width 95 height 21
click at [449, 193] on button "Set Start" at bounding box center [469, 191] width 95 height 21
click at [449, 193] on button "Set End" at bounding box center [469, 191] width 95 height 21
click at [449, 193] on button "Set Start" at bounding box center [469, 191] width 95 height 21
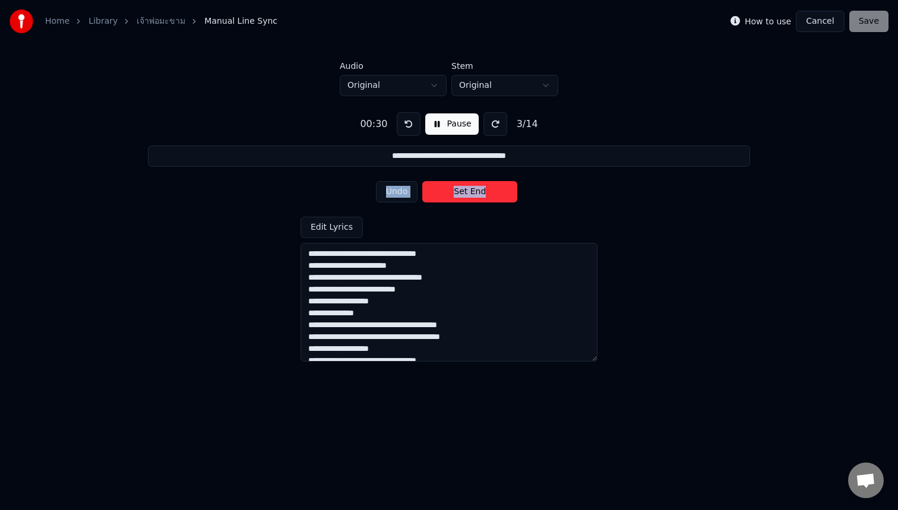
click at [449, 193] on button "Set End" at bounding box center [469, 191] width 95 height 21
click at [449, 193] on button "Set Start" at bounding box center [469, 191] width 95 height 21
click at [449, 193] on button "Set End" at bounding box center [469, 191] width 95 height 21
click at [449, 193] on button "Set Start" at bounding box center [469, 191] width 95 height 21
click at [449, 193] on button "Set End" at bounding box center [469, 191] width 95 height 21
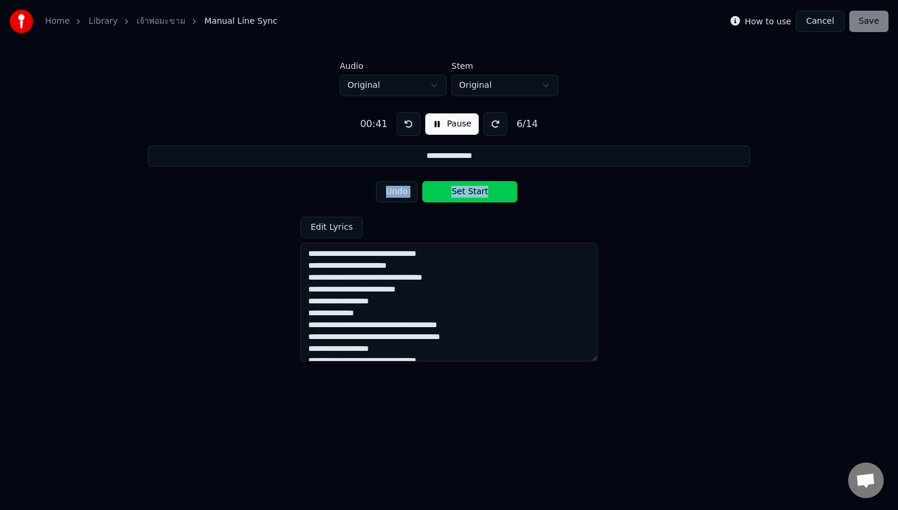
click at [449, 193] on button "Set Start" at bounding box center [469, 191] width 95 height 21
click at [449, 193] on button "Set End" at bounding box center [469, 191] width 95 height 21
click at [449, 193] on button "Set Start" at bounding box center [469, 191] width 95 height 21
click at [449, 193] on button "Set End" at bounding box center [469, 191] width 95 height 21
click at [449, 193] on button "Set Start" at bounding box center [469, 191] width 95 height 21
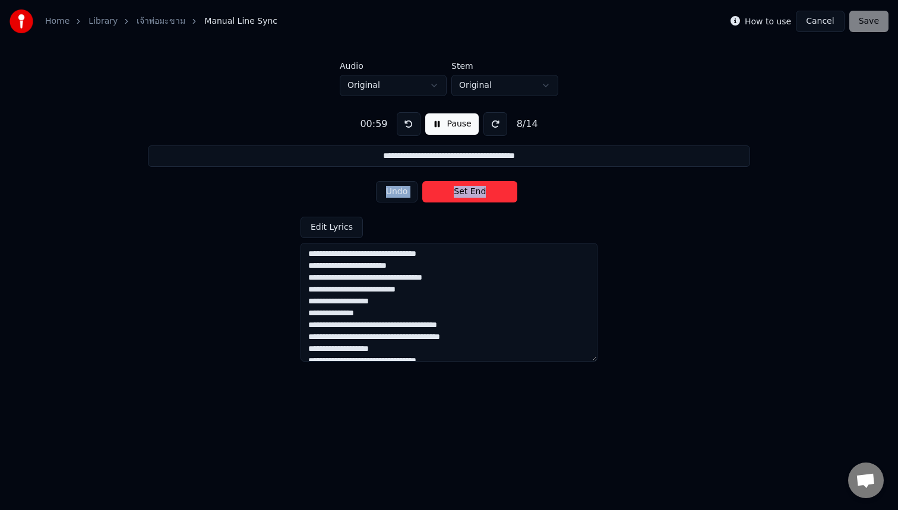
click at [450, 193] on button "Set End" at bounding box center [469, 191] width 95 height 21
click at [450, 193] on button "Set Start" at bounding box center [469, 191] width 95 height 21
click at [454, 194] on button "Set End" at bounding box center [469, 191] width 95 height 21
click at [454, 194] on button "Set Start" at bounding box center [469, 191] width 95 height 21
click at [455, 194] on button "Set End" at bounding box center [469, 191] width 95 height 21
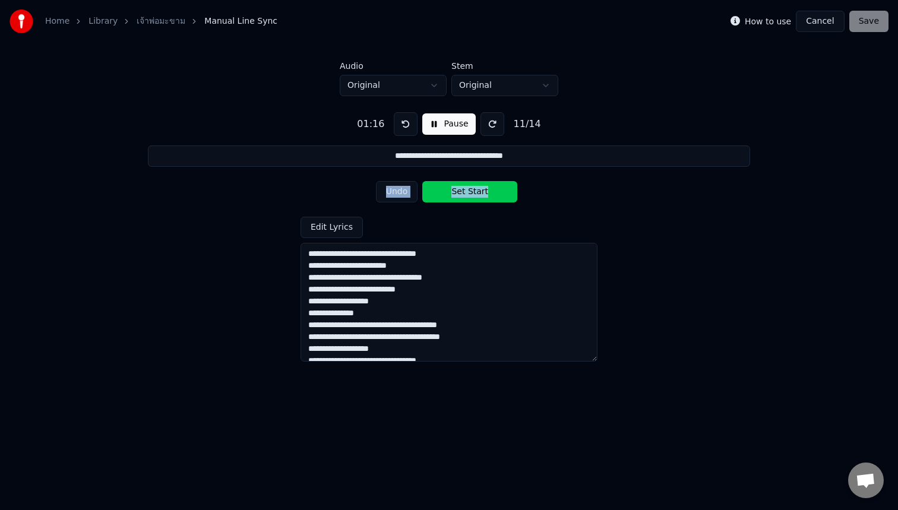
click at [455, 194] on button "Set Start" at bounding box center [469, 191] width 95 height 21
click at [460, 194] on button "Set End" at bounding box center [469, 191] width 95 height 21
click at [460, 194] on button "Set Start" at bounding box center [469, 191] width 95 height 21
click at [460, 194] on button "Set End" at bounding box center [469, 191] width 95 height 21
click at [460, 194] on button "Set Start" at bounding box center [469, 191] width 95 height 21
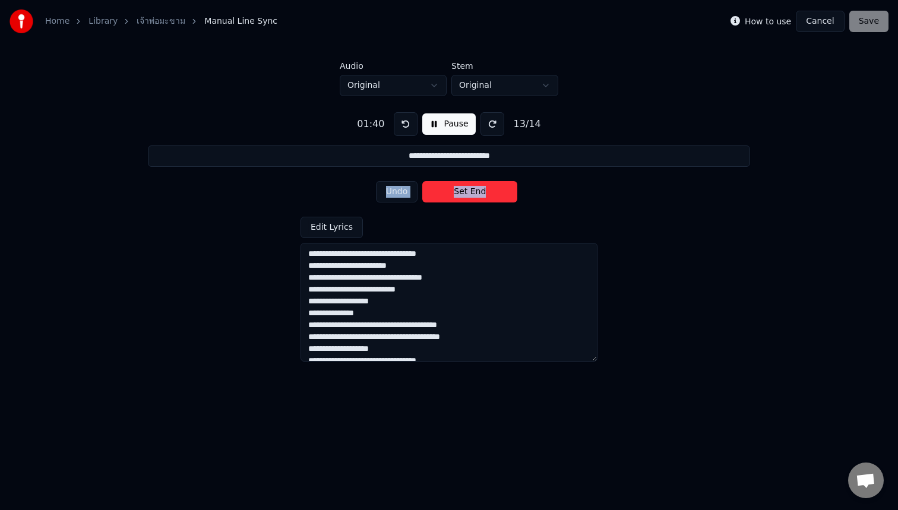
click at [460, 194] on button "Set End" at bounding box center [469, 191] width 95 height 21
type input "**********"
click at [460, 194] on button "Set Start" at bounding box center [469, 191] width 95 height 21
click at [461, 194] on button "Set End" at bounding box center [469, 191] width 95 height 21
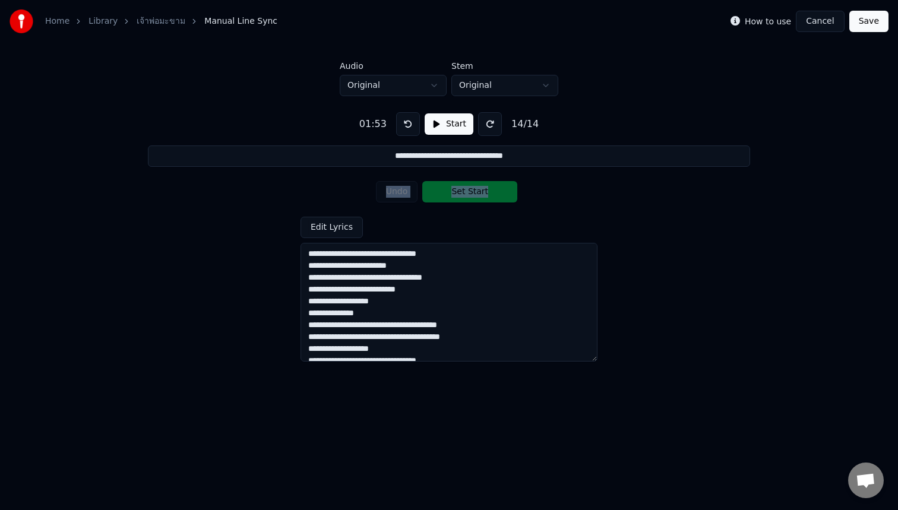
click at [867, 24] on button "Save" at bounding box center [869, 21] width 39 height 21
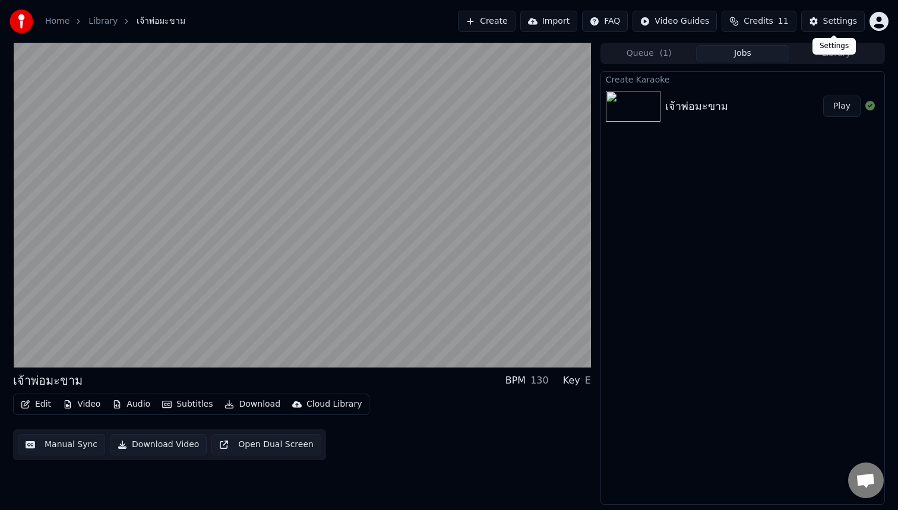
click at [758, 232] on div "Create Karaoke เจ้าพ่อมะขาม Play" at bounding box center [743, 288] width 285 height 434
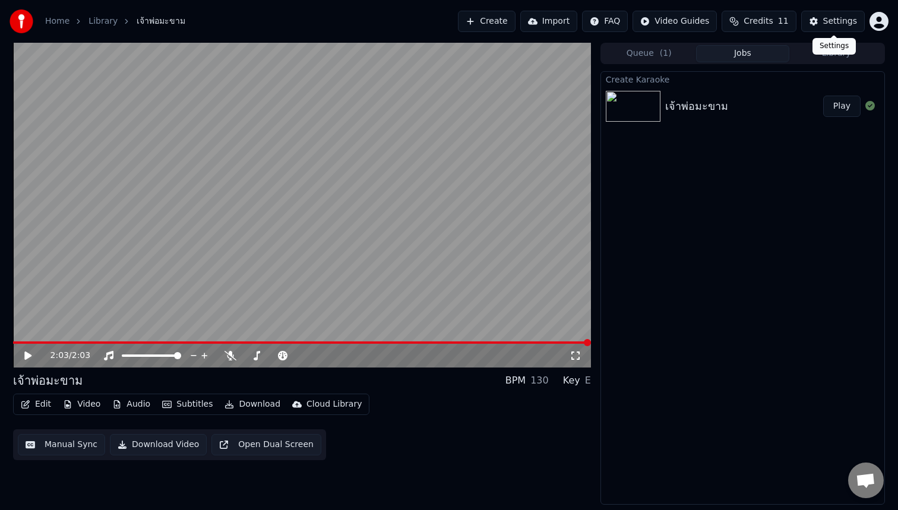
click at [838, 27] on div "Settings" at bounding box center [840, 21] width 34 height 12
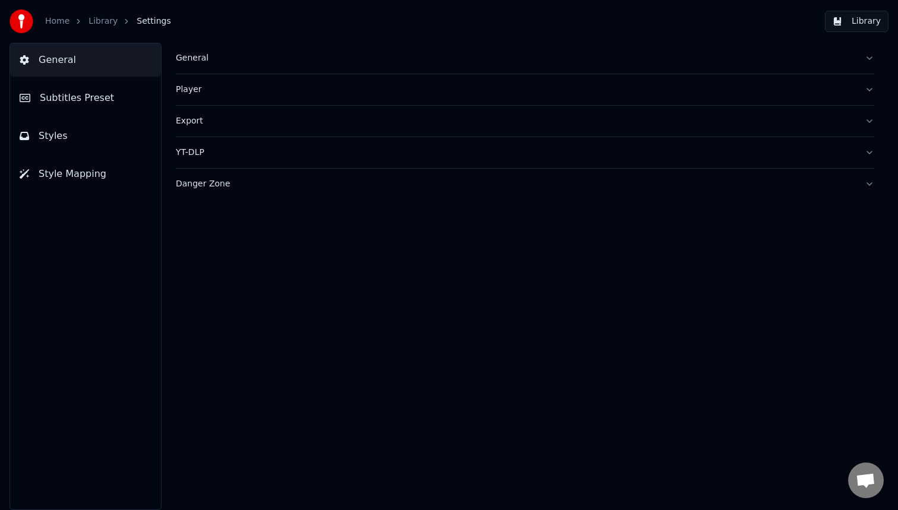
click at [870, 26] on button "Library" at bounding box center [857, 21] width 64 height 21
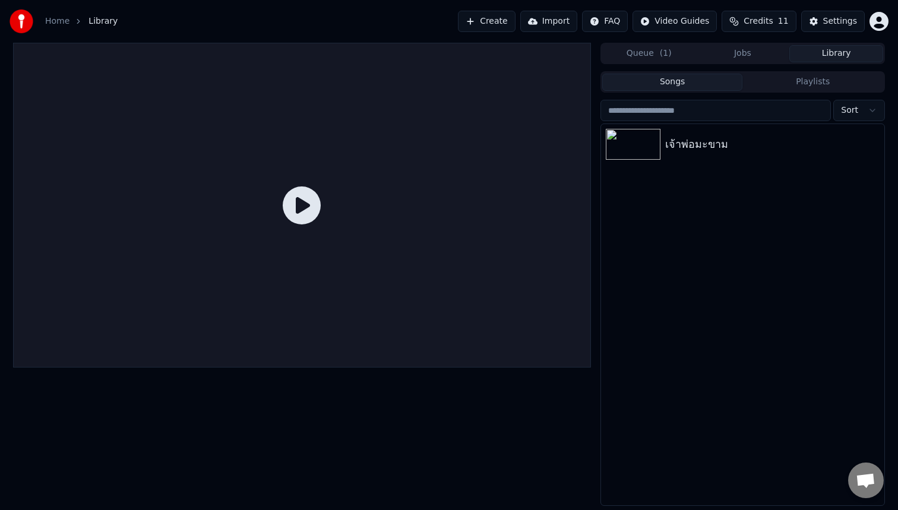
click at [741, 241] on div "เจ้าพ่อมะขาม" at bounding box center [742, 314] width 283 height 381
click at [874, 145] on icon "button" at bounding box center [874, 144] width 2 height 8
click at [734, 234] on div "เจ้าพ่อมะขาม" at bounding box center [742, 314] width 283 height 381
click at [505, 23] on button "Create" at bounding box center [487, 21] width 58 height 21
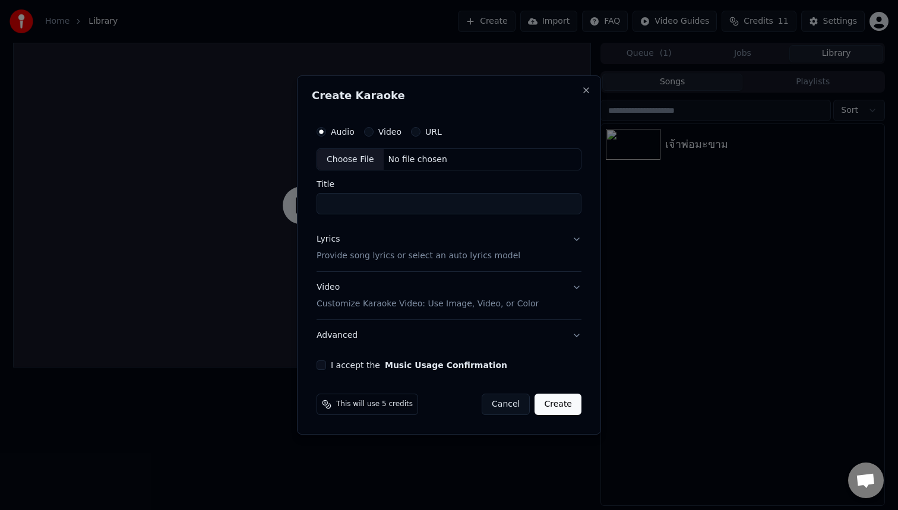
click at [513, 406] on button "Cancel" at bounding box center [506, 404] width 48 height 21
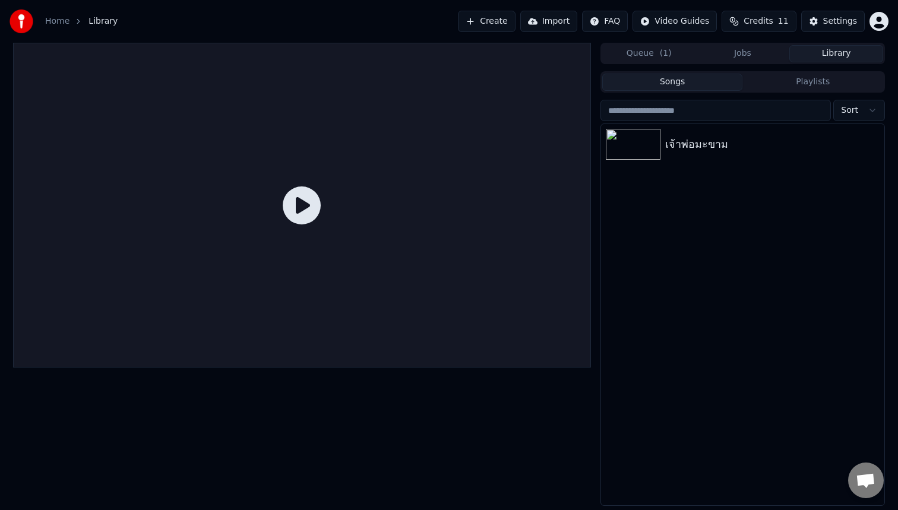
click at [694, 235] on div "เจ้าพ่อมะขาม" at bounding box center [742, 314] width 283 height 381
click at [725, 144] on div "เจ้าพ่อมะขาม" at bounding box center [766, 144] width 203 height 17
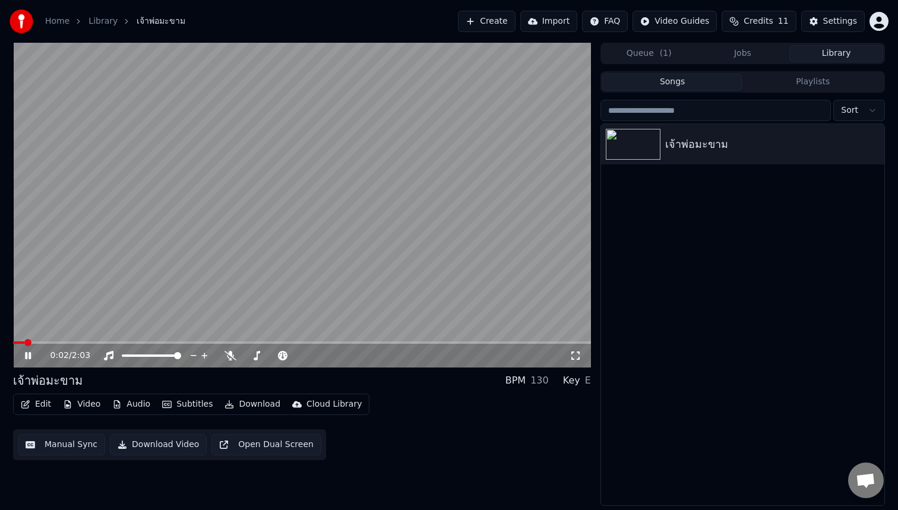
click at [172, 446] on button "Download Video" at bounding box center [158, 444] width 97 height 21
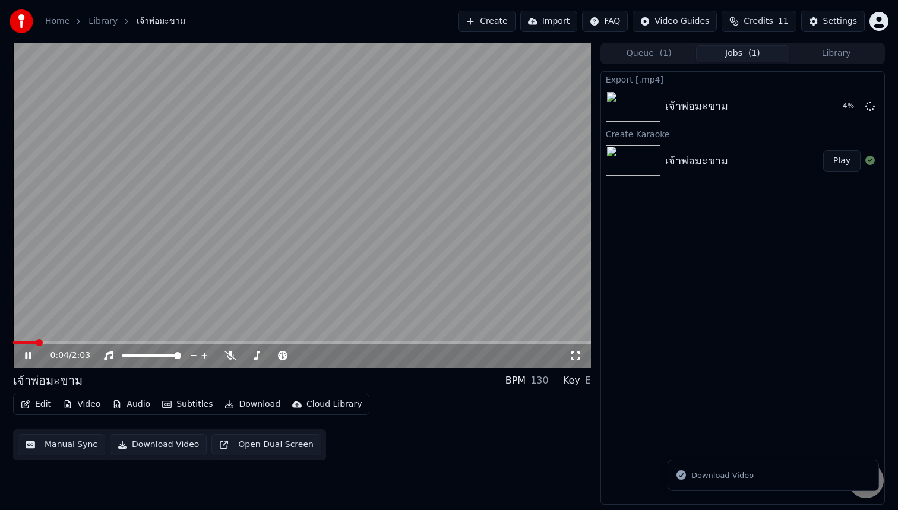
click at [27, 359] on icon at bounding box center [37, 356] width 28 height 10
click at [834, 24] on div "Settings" at bounding box center [840, 21] width 34 height 12
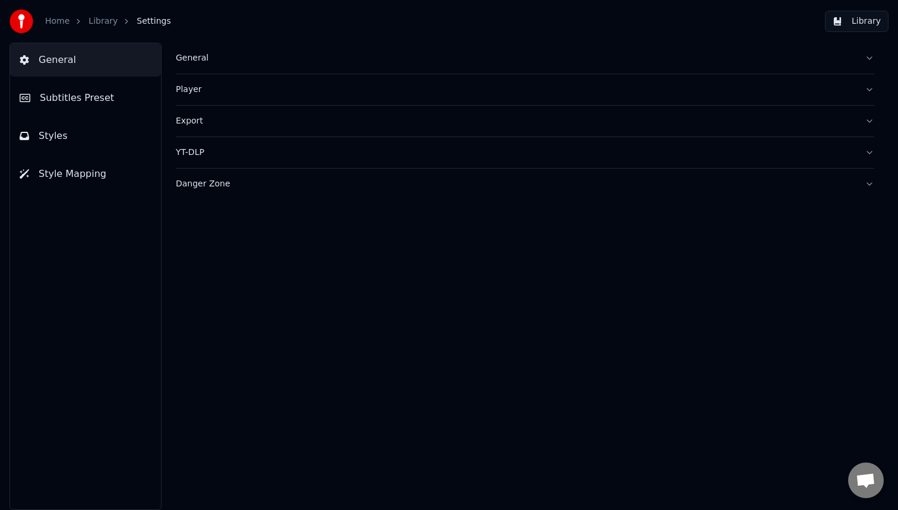
click at [207, 64] on button "General" at bounding box center [525, 58] width 699 height 31
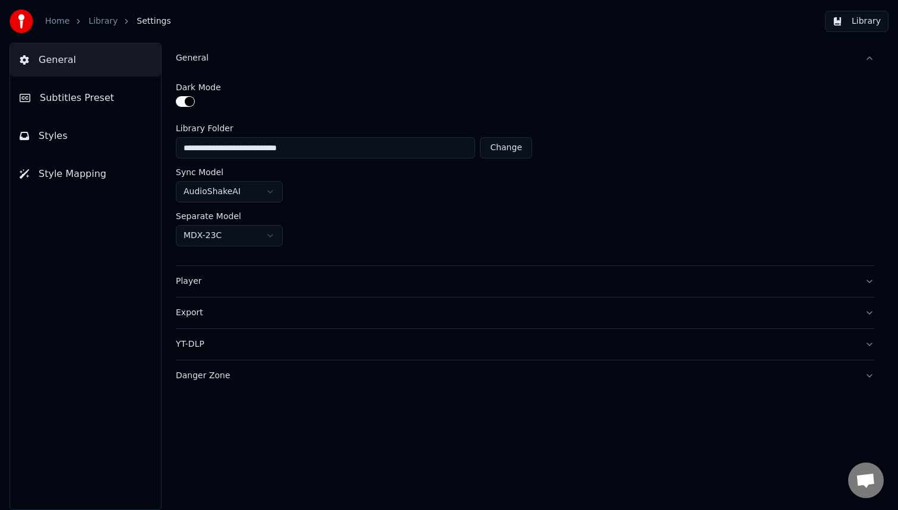
click at [355, 153] on input "**********" at bounding box center [325, 147] width 299 height 21
click at [291, 305] on button "Export" at bounding box center [525, 313] width 699 height 31
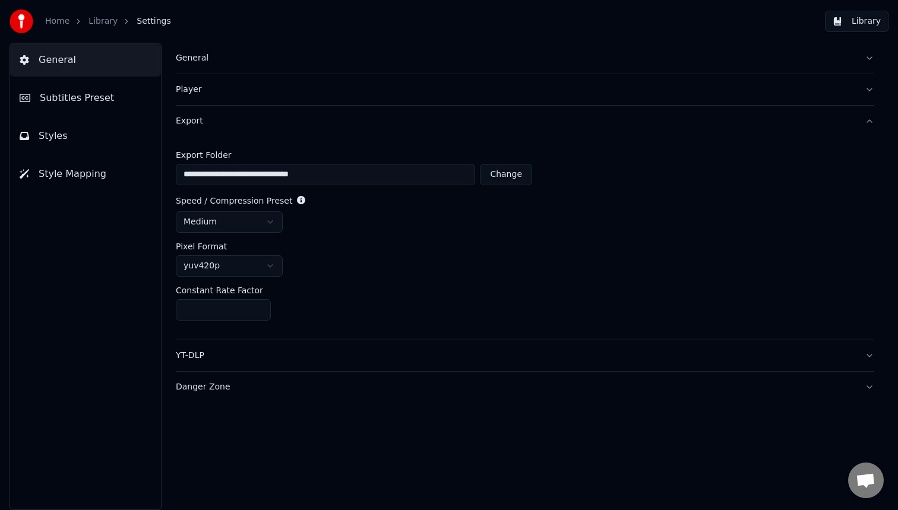
click at [348, 175] on input "**********" at bounding box center [325, 174] width 299 height 21
